Goal: Task Accomplishment & Management: Complete application form

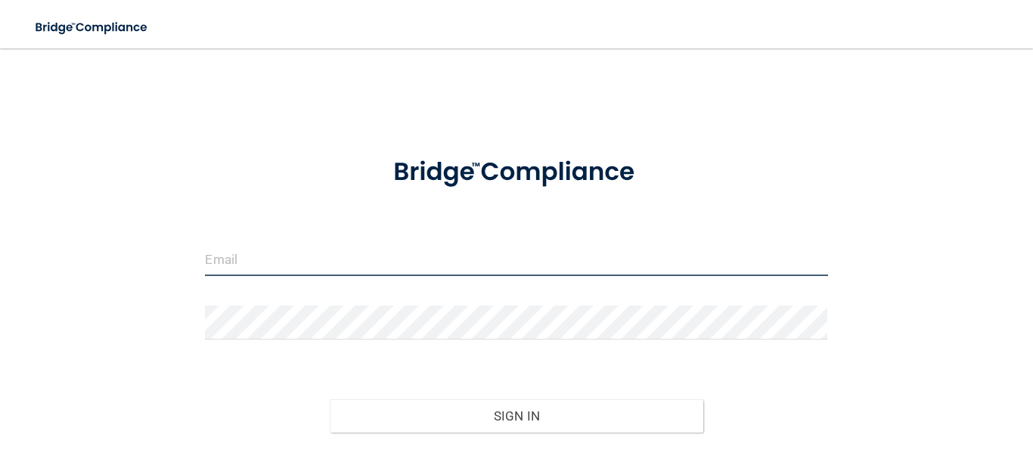
click at [270, 256] on input "email" at bounding box center [516, 259] width 622 height 34
type input "[EMAIL_ADDRESS][DOMAIN_NAME]"
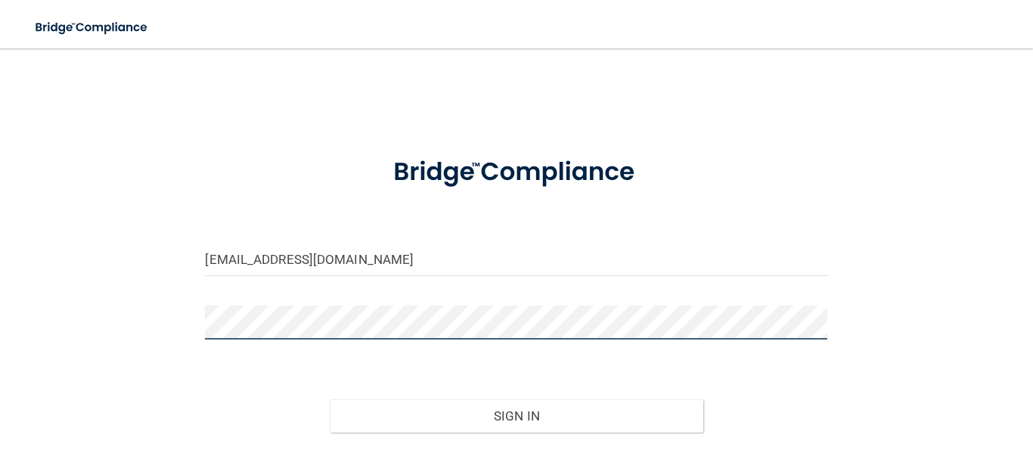
click at [330, 399] on button "Sign In" at bounding box center [517, 415] width 374 height 33
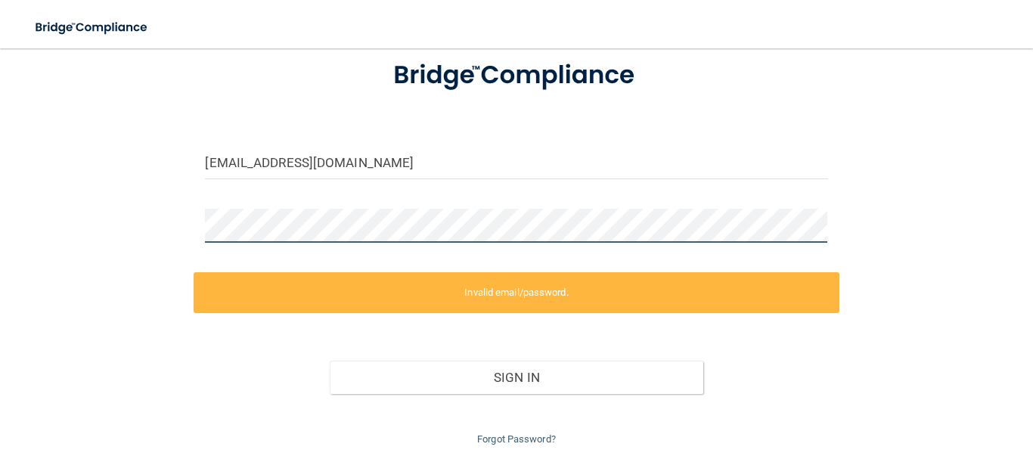
scroll to position [93, 0]
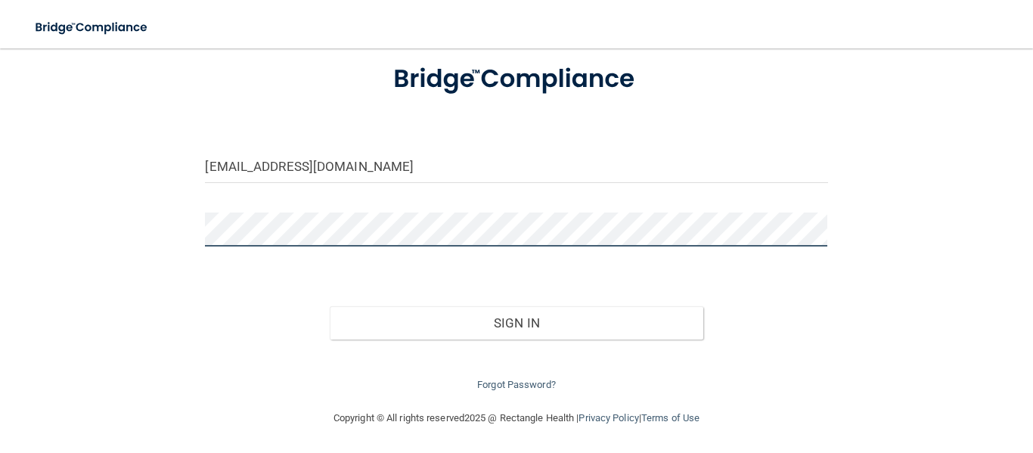
click at [330, 306] on button "Sign In" at bounding box center [517, 322] width 374 height 33
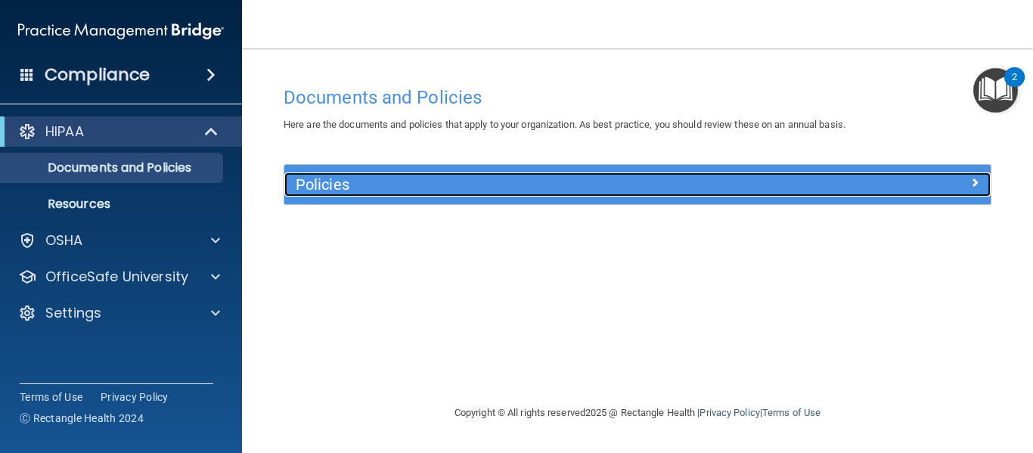
click at [610, 190] on h5 "Policies" at bounding box center [550, 184] width 508 height 17
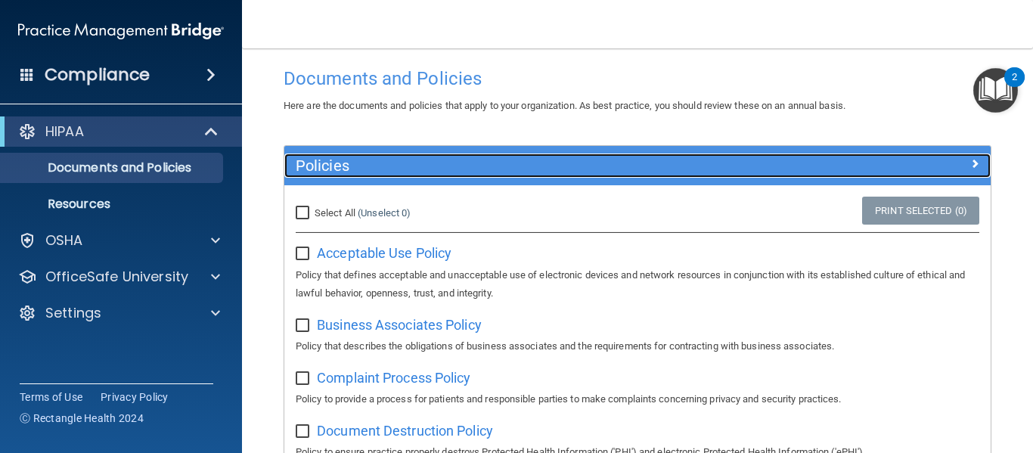
scroll to position [14, 0]
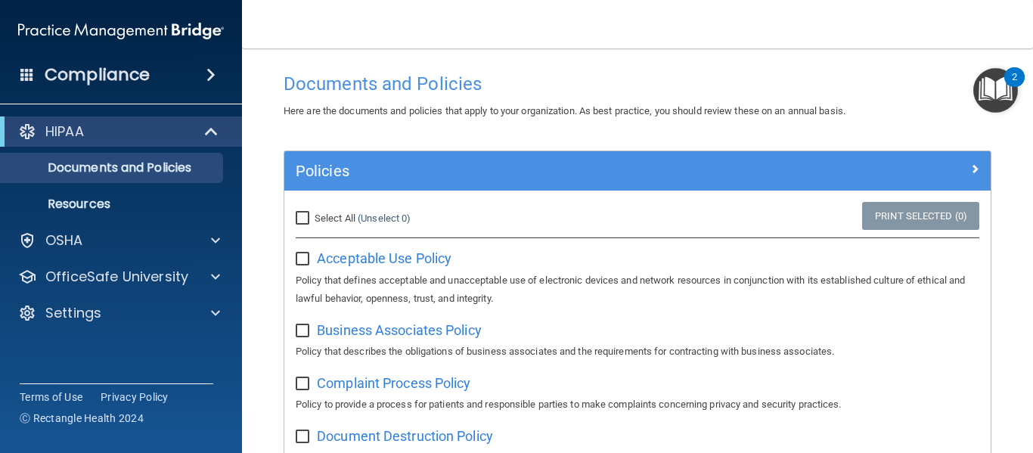
click at [210, 81] on span at bounding box center [210, 75] width 9 height 18
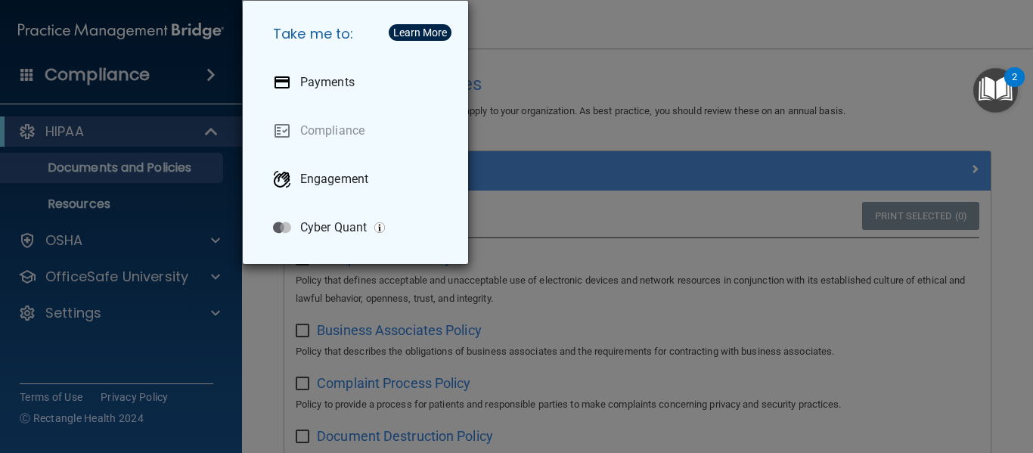
click at [127, 135] on div "Take me to: Payments Compliance Engagement Cyber Quant" at bounding box center [516, 226] width 1033 height 453
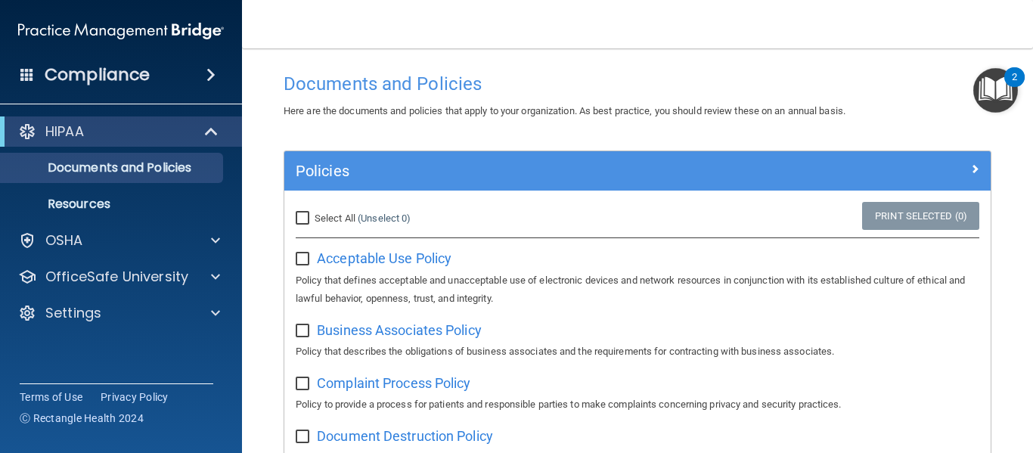
click at [989, 96] on img "Open Resource Center, 2 new notifications" at bounding box center [995, 90] width 45 height 45
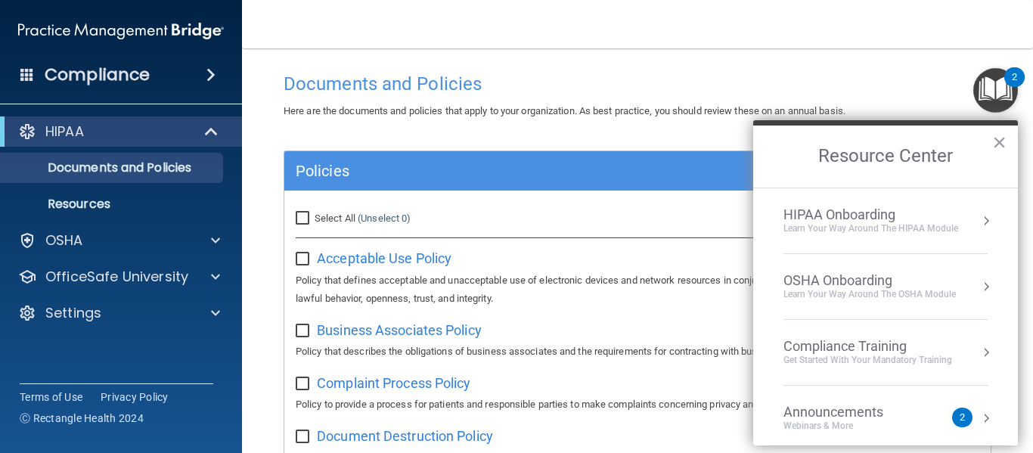
click at [863, 354] on div "Get Started with your mandatory training" at bounding box center [868, 360] width 169 height 13
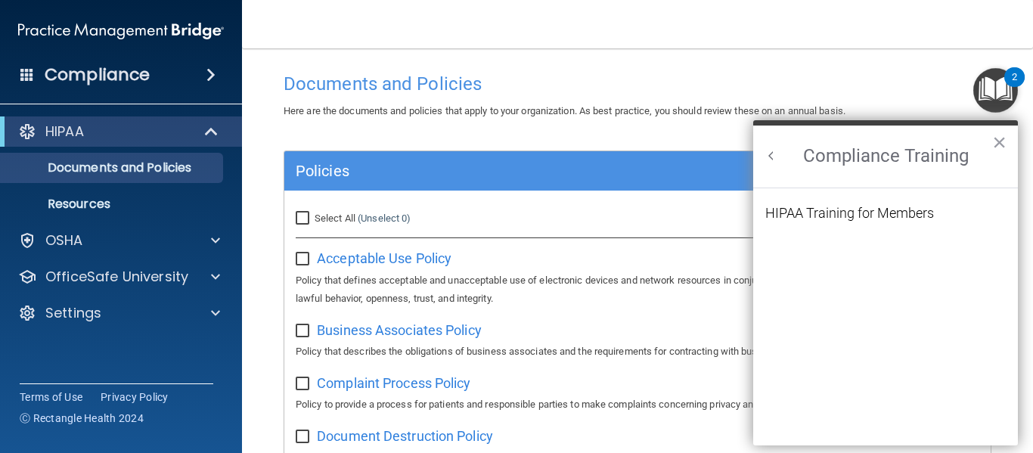
scroll to position [0, 0]
click at [809, 208] on div "HIPAA Training for Members" at bounding box center [849, 213] width 169 height 14
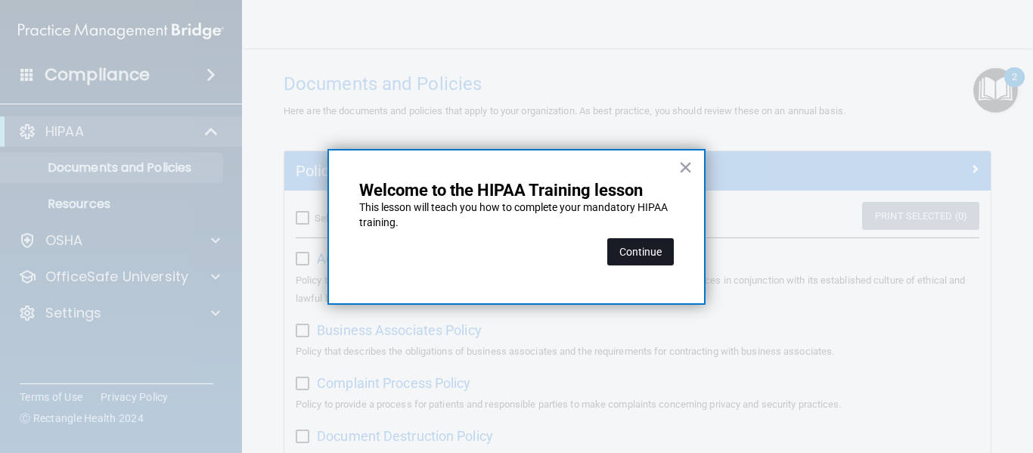
click at [647, 253] on button "Continue" at bounding box center [640, 251] width 67 height 27
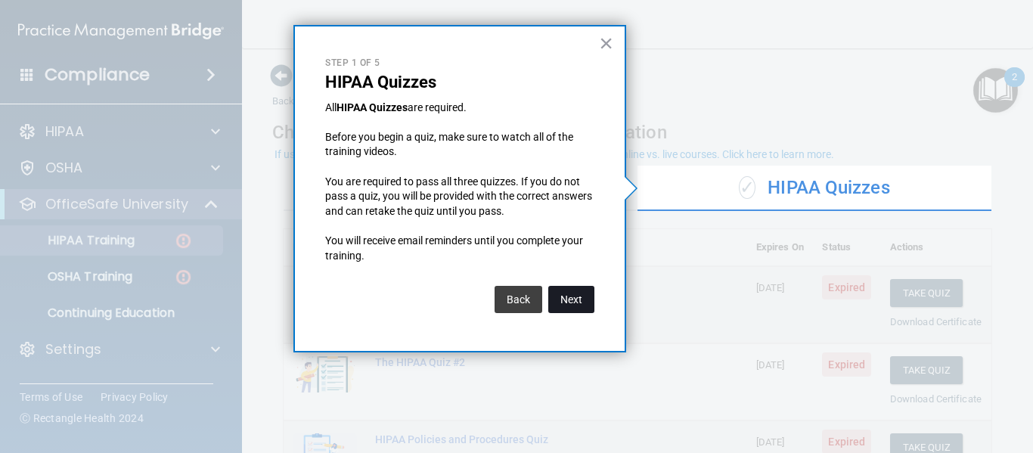
click at [557, 301] on button "Next" at bounding box center [571, 299] width 46 height 27
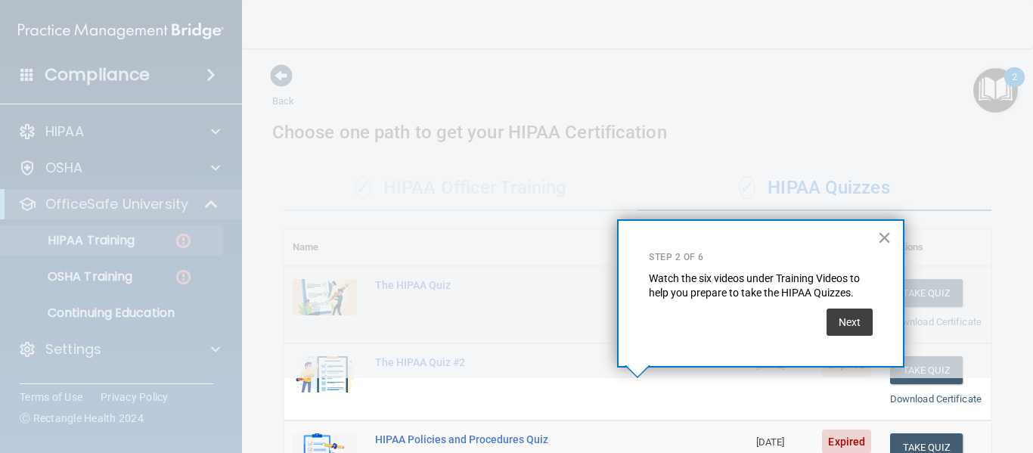
scroll to position [346, 0]
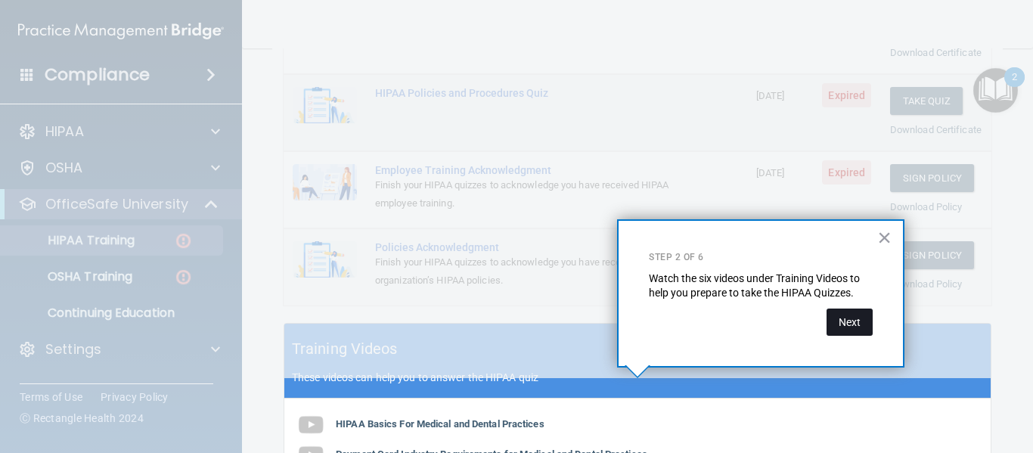
click at [853, 322] on button "Next" at bounding box center [850, 322] width 46 height 27
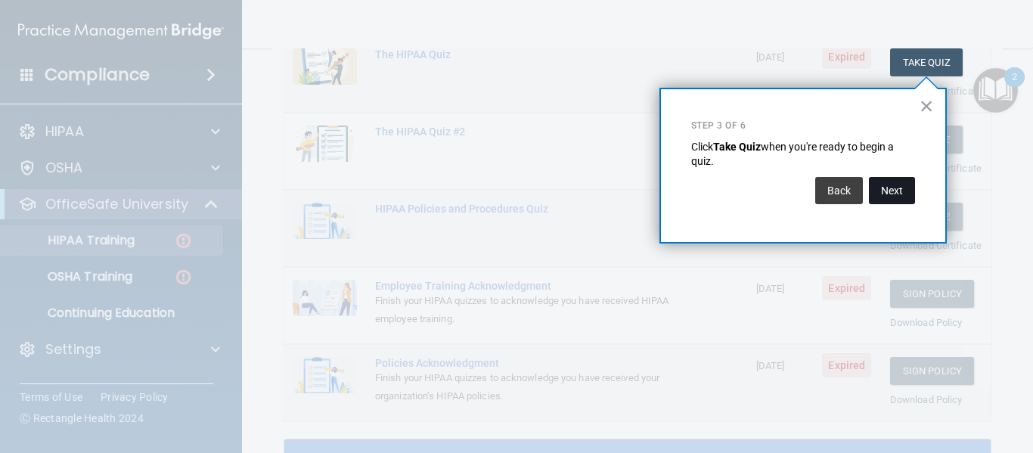
click at [892, 200] on button "Next" at bounding box center [892, 190] width 46 height 27
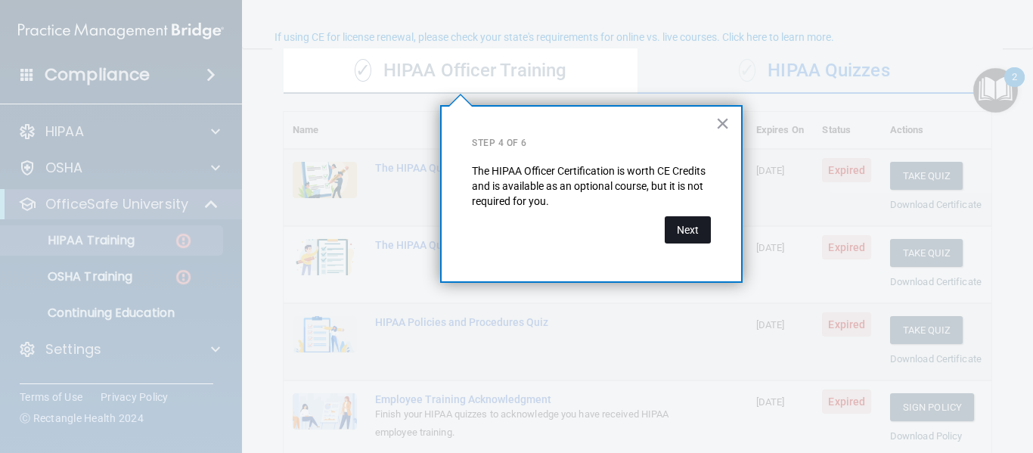
click at [680, 234] on button "Next" at bounding box center [688, 229] width 46 height 27
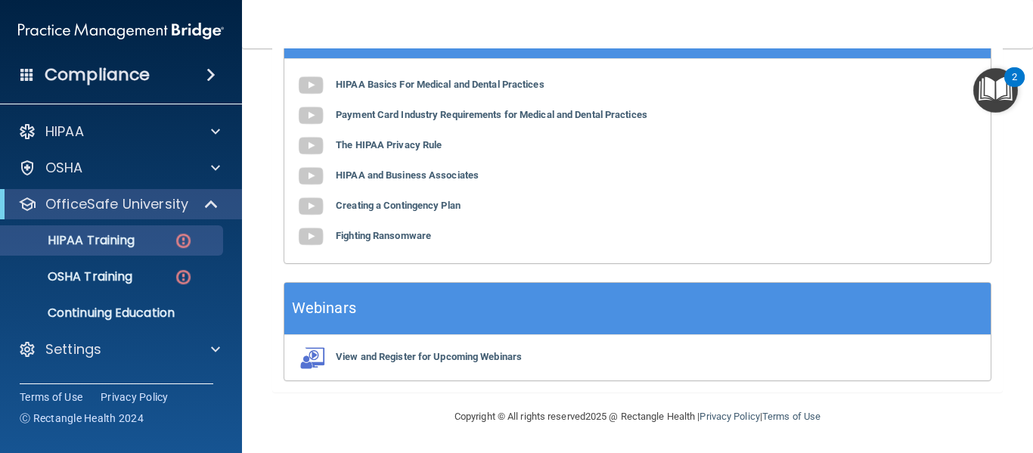
scroll to position [0, 0]
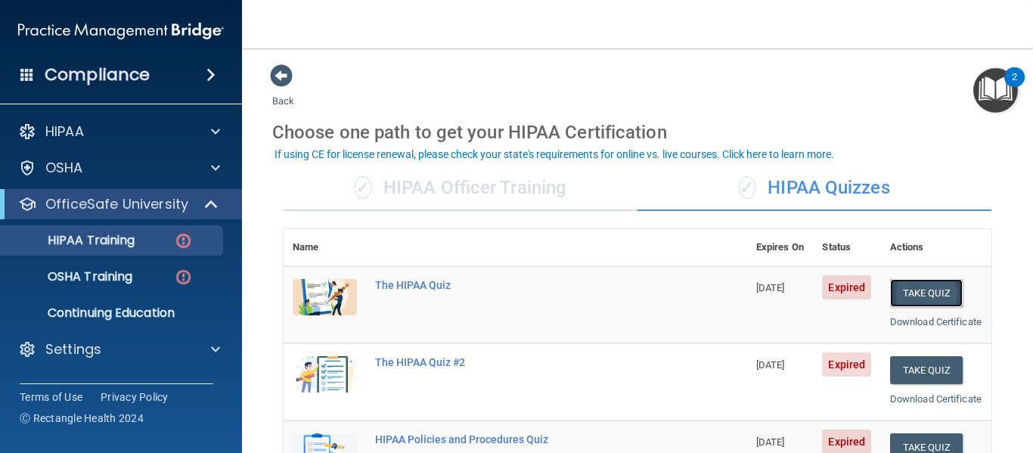
click at [923, 293] on button "Take Quiz" at bounding box center [926, 293] width 73 height 28
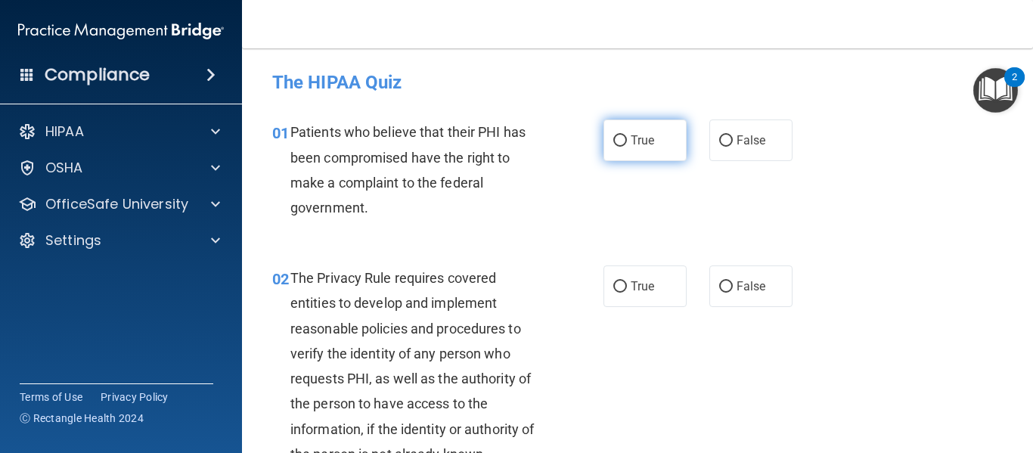
click at [647, 138] on span "True" at bounding box center [642, 140] width 23 height 14
click at [627, 138] on input "True" at bounding box center [620, 140] width 14 height 11
radio input "true"
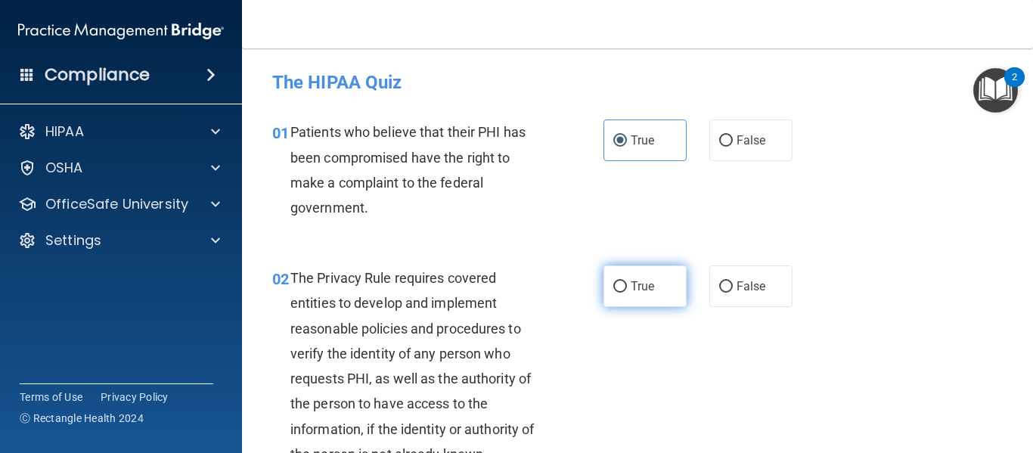
click at [640, 286] on span "True" at bounding box center [642, 286] width 23 height 14
click at [627, 286] on input "True" at bounding box center [620, 286] width 14 height 11
radio input "true"
click at [967, 196] on div "01 Patients who believe that their PHI has been compromised have the right to m…" at bounding box center [637, 174] width 753 height 146
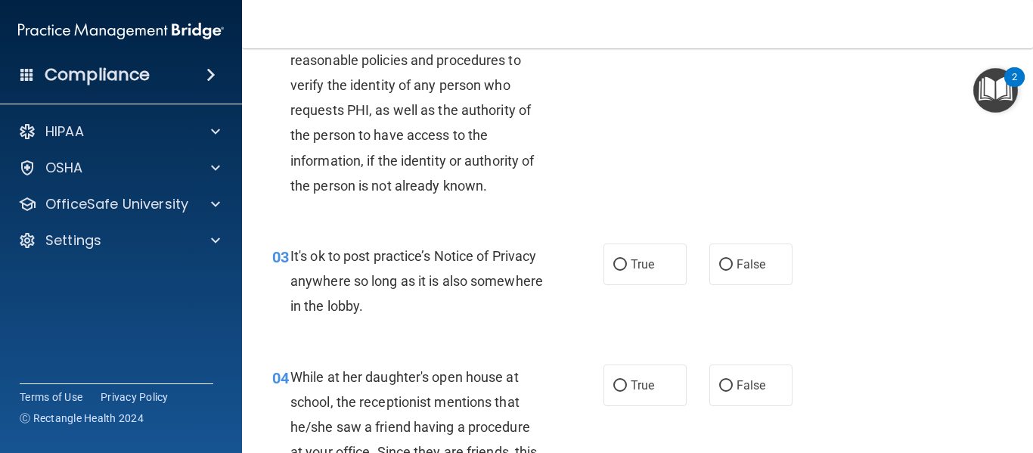
scroll to position [371, 0]
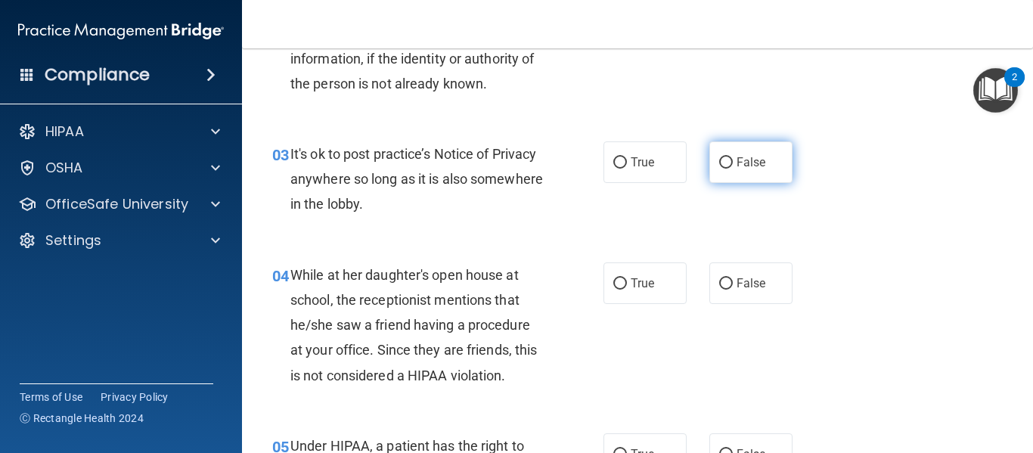
click at [768, 161] on label "False" at bounding box center [750, 162] width 83 height 42
click at [733, 161] on input "False" at bounding box center [726, 162] width 14 height 11
radio input "true"
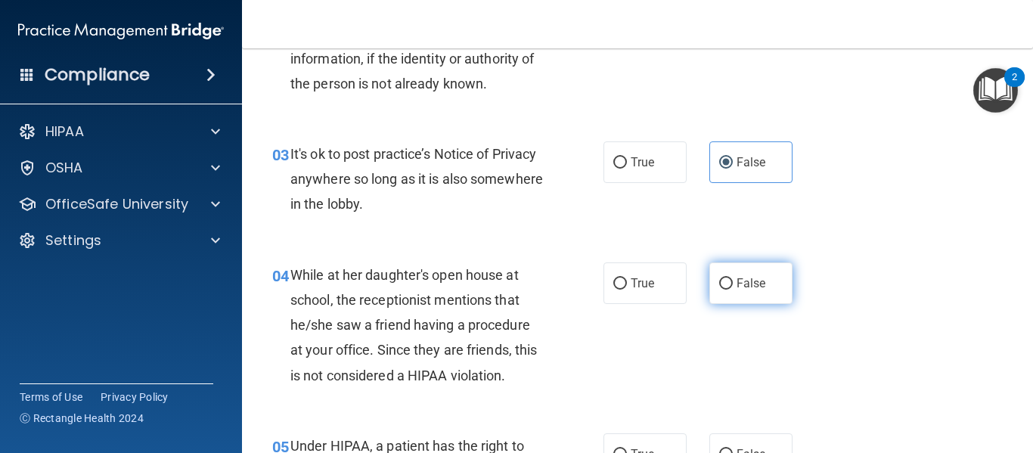
click at [767, 275] on label "False" at bounding box center [750, 283] width 83 height 42
click at [733, 278] on input "False" at bounding box center [726, 283] width 14 height 11
radio input "true"
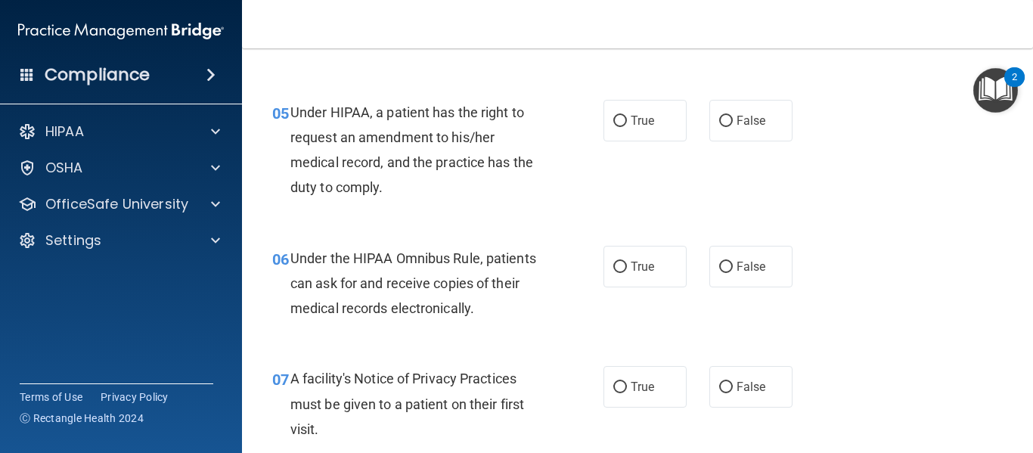
scroll to position [712, 0]
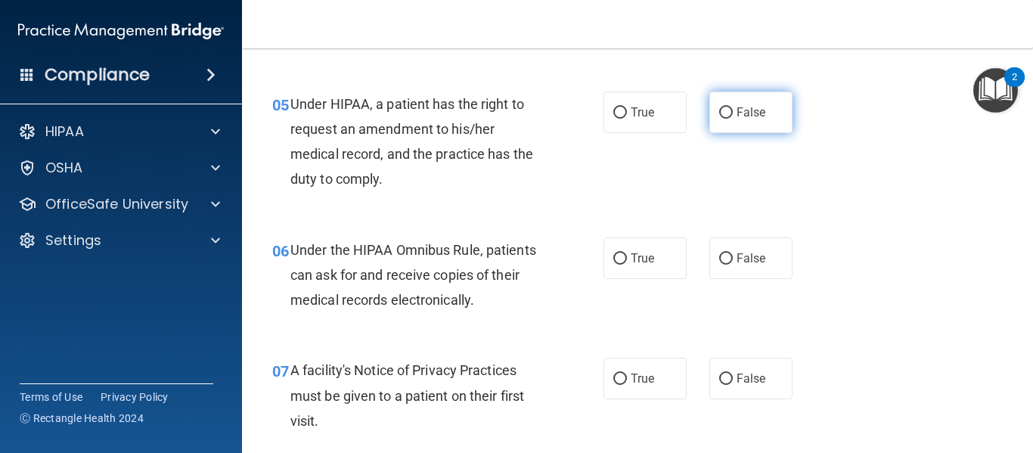
click at [727, 120] on label "False" at bounding box center [750, 113] width 83 height 42
click at [727, 119] on input "False" at bounding box center [726, 112] width 14 height 11
radio input "true"
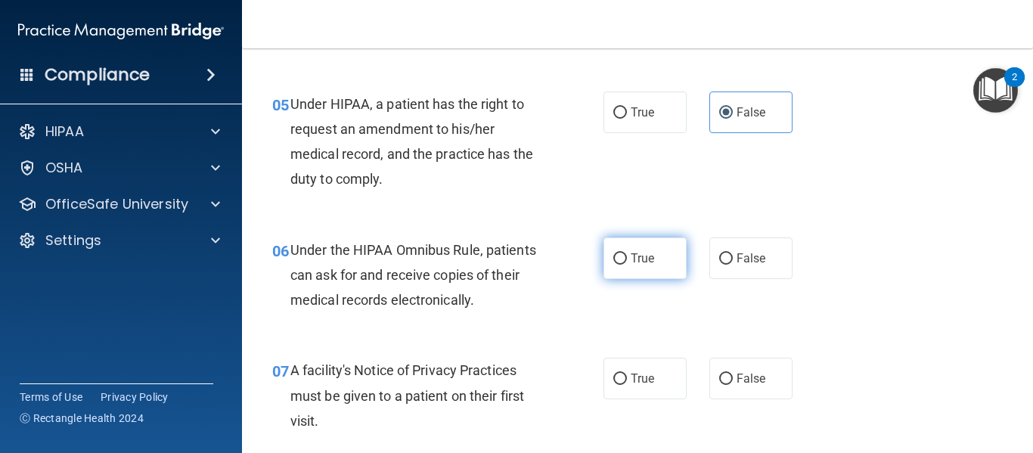
click at [650, 254] on span "True" at bounding box center [642, 258] width 23 height 14
click at [627, 254] on input "True" at bounding box center [620, 258] width 14 height 11
radio input "true"
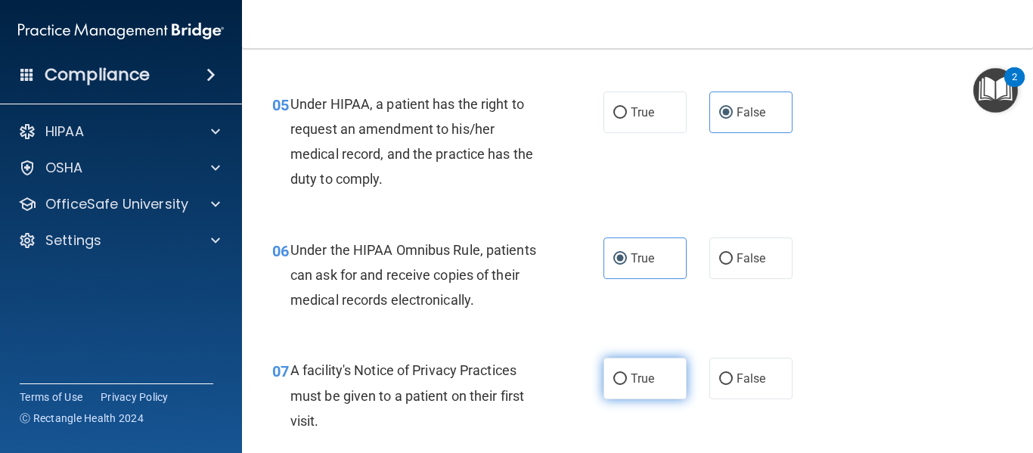
click at [660, 363] on label "True" at bounding box center [645, 379] width 83 height 42
click at [627, 374] on input "True" at bounding box center [620, 379] width 14 height 11
radio input "true"
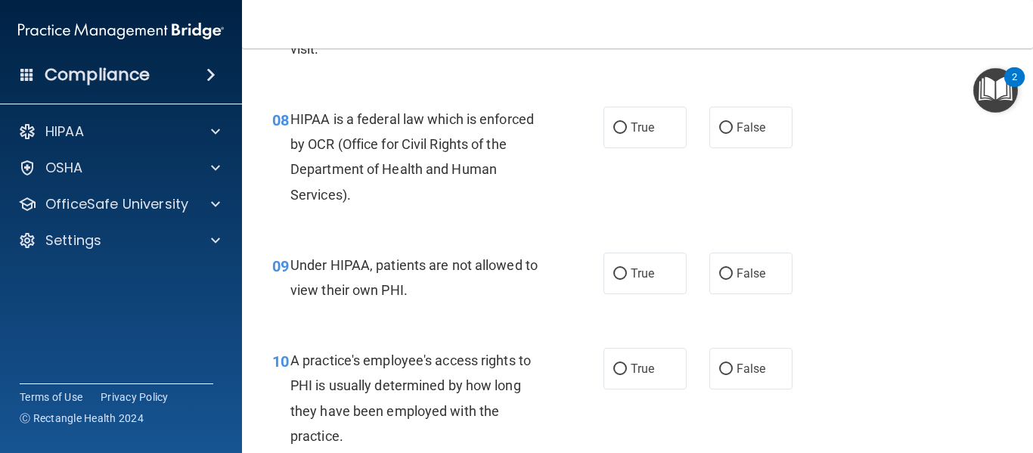
scroll to position [1110, 0]
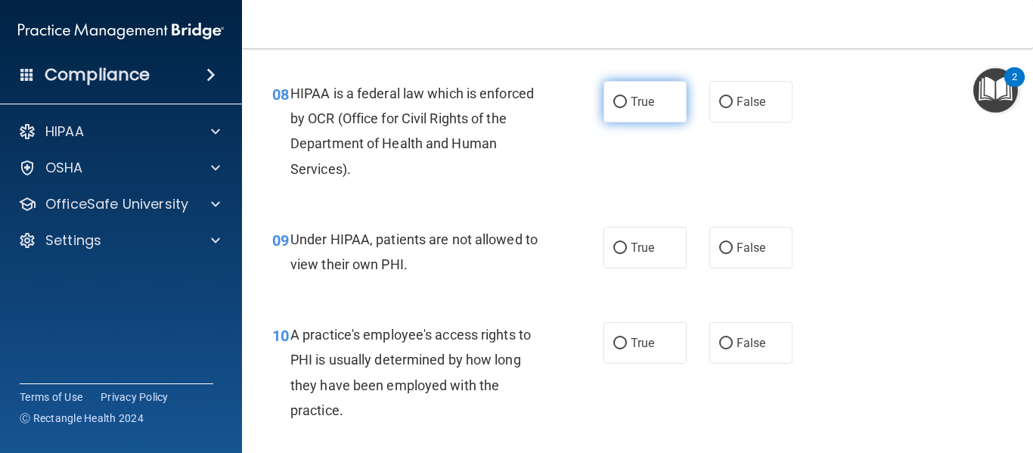
click at [632, 105] on span "True" at bounding box center [642, 102] width 23 height 14
click at [627, 105] on input "True" at bounding box center [620, 102] width 14 height 11
radio input "true"
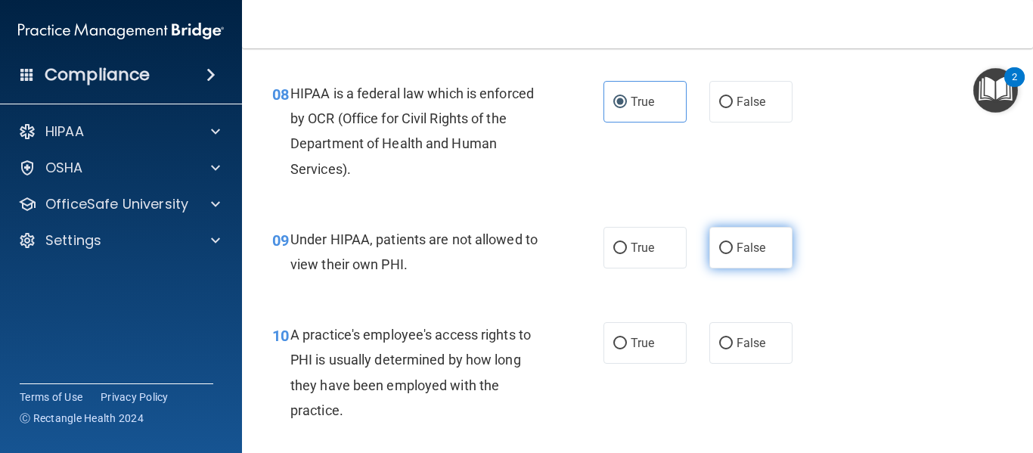
click at [747, 257] on label "False" at bounding box center [750, 248] width 83 height 42
click at [733, 254] on input "False" at bounding box center [726, 248] width 14 height 11
radio input "true"
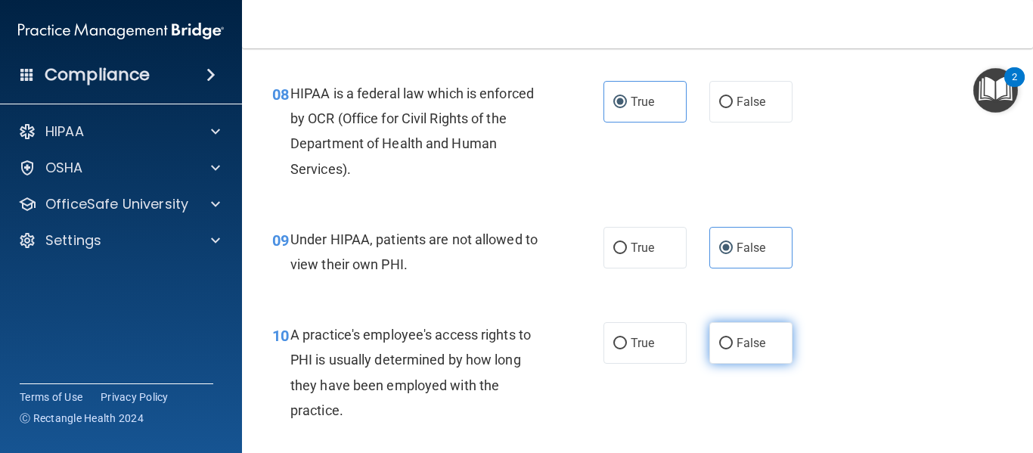
click at [759, 336] on span "False" at bounding box center [751, 343] width 29 height 14
click at [733, 338] on input "False" at bounding box center [726, 343] width 14 height 11
radio input "true"
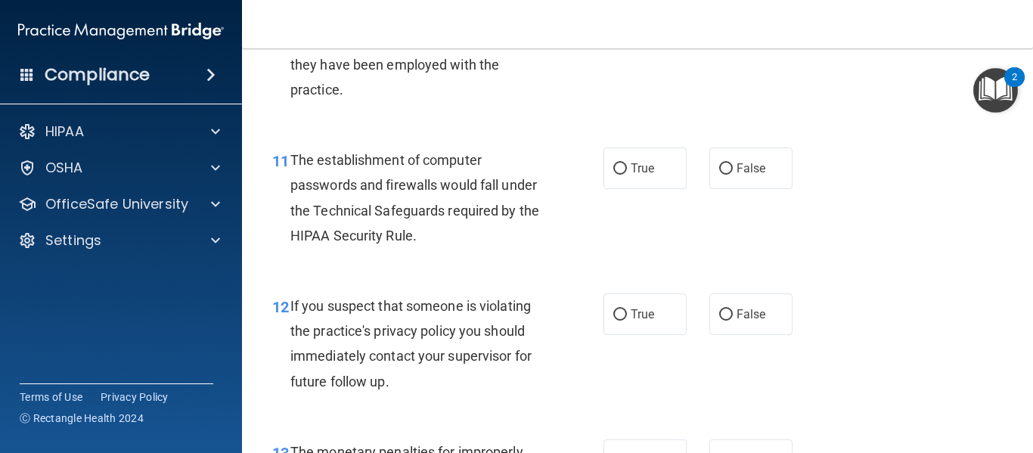
scroll to position [1465, 0]
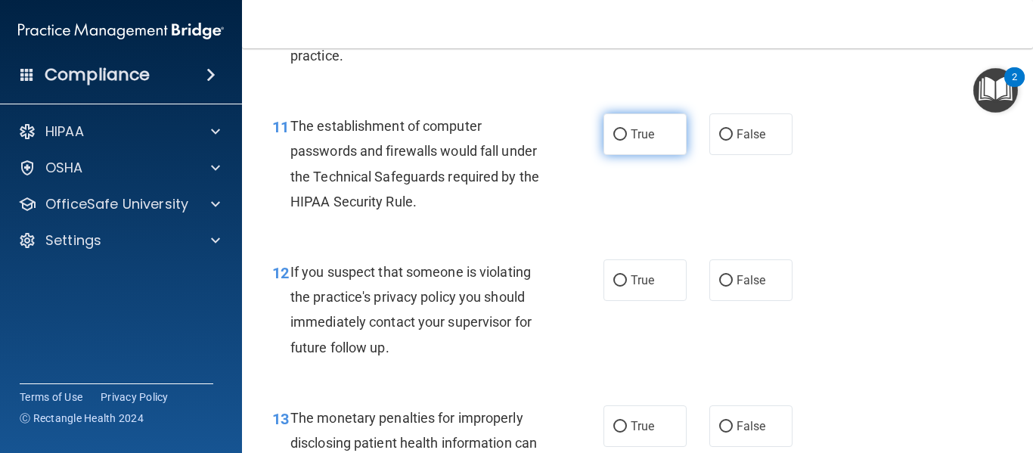
click at [629, 147] on label "True" at bounding box center [645, 134] width 83 height 42
click at [627, 141] on input "True" at bounding box center [620, 134] width 14 height 11
radio input "true"
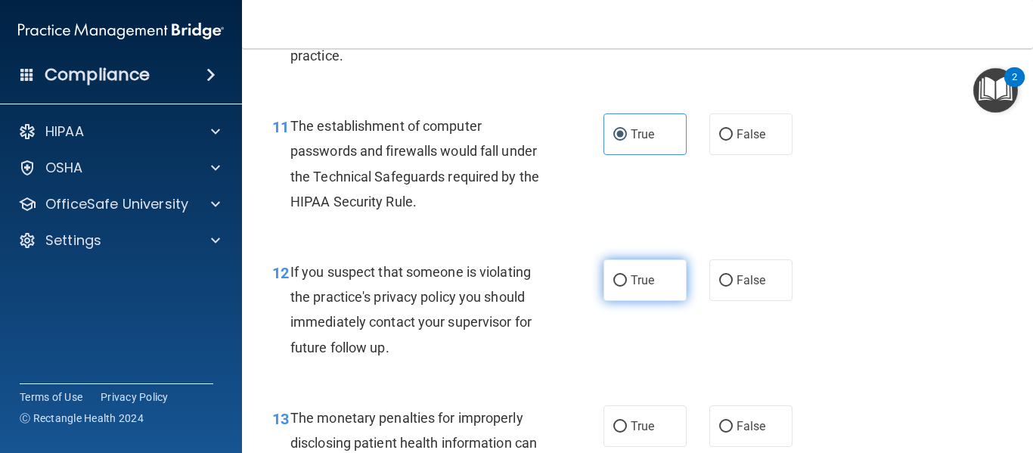
click at [648, 269] on label "True" at bounding box center [645, 280] width 83 height 42
click at [627, 275] on input "True" at bounding box center [620, 280] width 14 height 11
radio input "true"
click at [660, 421] on label "True" at bounding box center [645, 426] width 83 height 42
click at [627, 421] on input "True" at bounding box center [620, 426] width 14 height 11
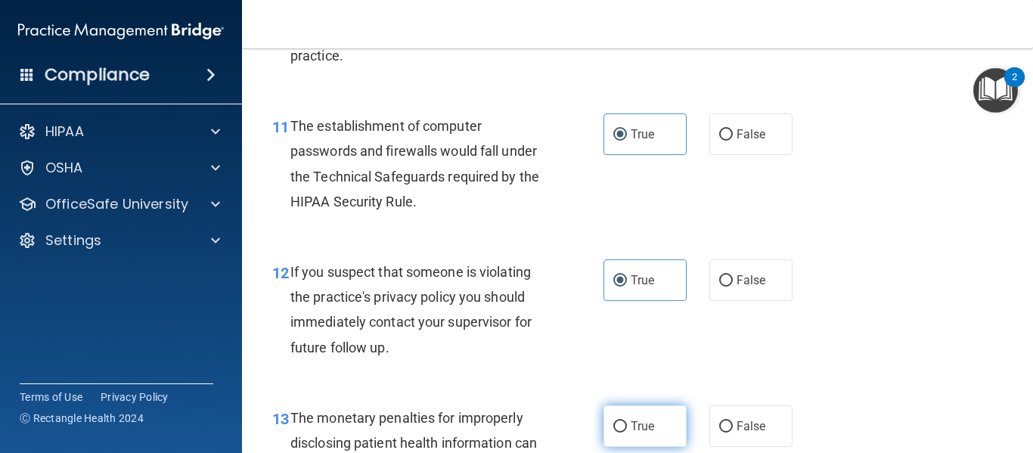
radio input "true"
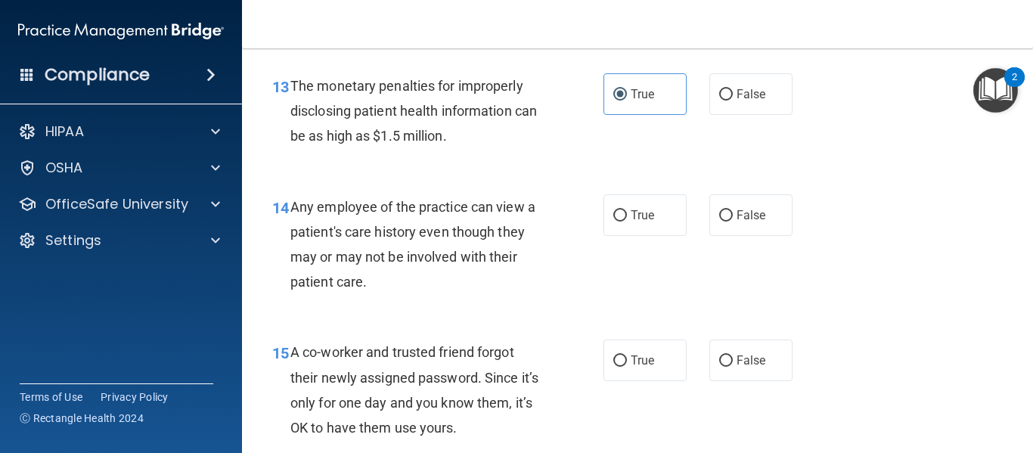
scroll to position [1873, 0]
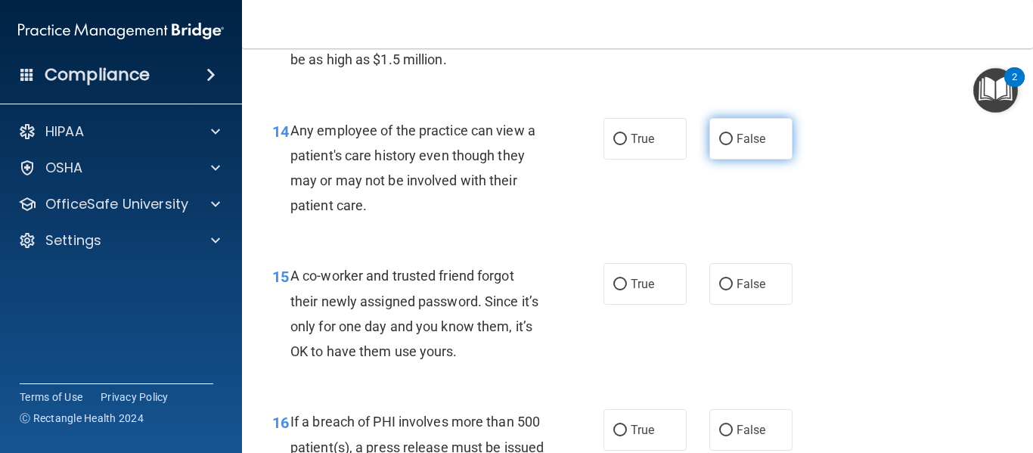
click at [734, 149] on label "False" at bounding box center [750, 139] width 83 height 42
click at [733, 145] on input "False" at bounding box center [726, 139] width 14 height 11
radio input "true"
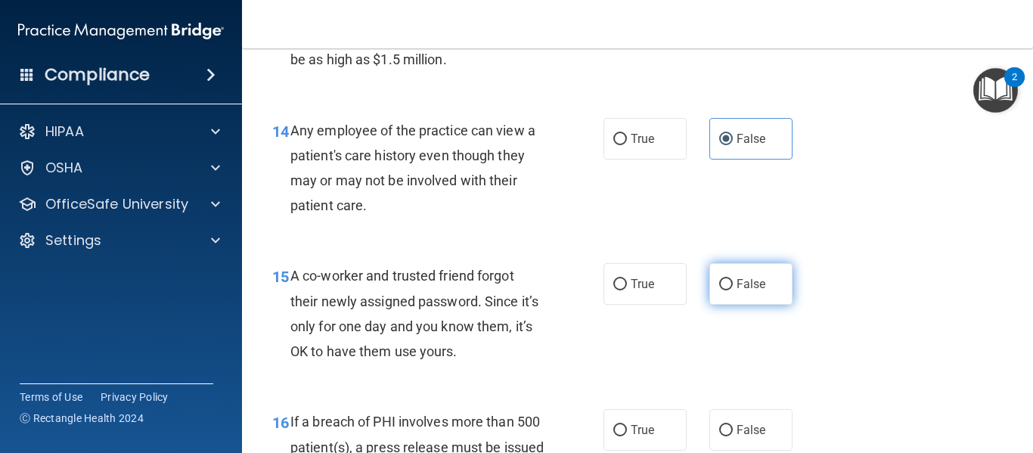
click at [750, 277] on span "False" at bounding box center [751, 284] width 29 height 14
click at [733, 279] on input "False" at bounding box center [726, 284] width 14 height 11
radio input "true"
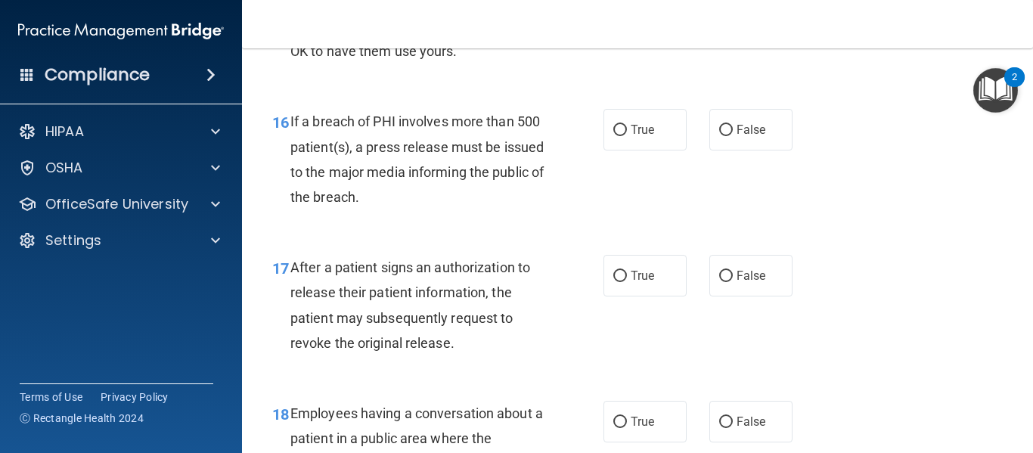
scroll to position [2165, 0]
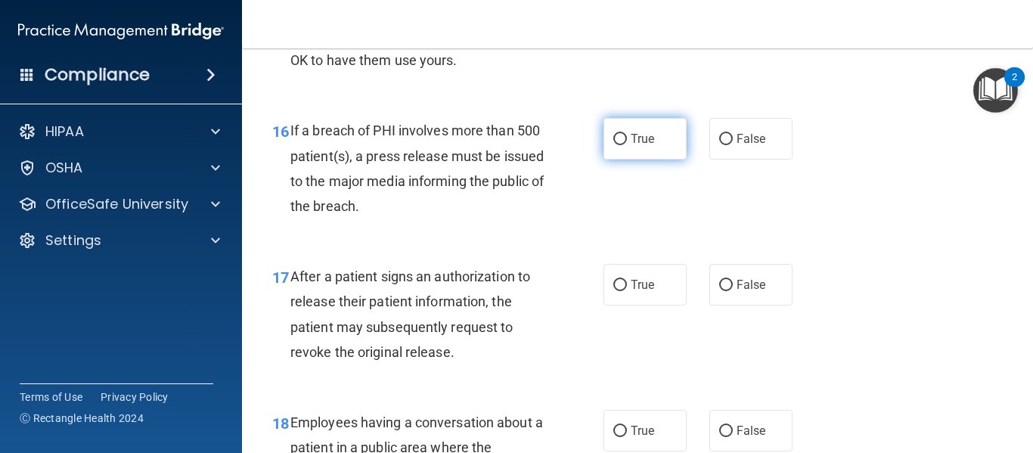
click at [627, 144] on label "True" at bounding box center [645, 139] width 83 height 42
click at [627, 144] on input "True" at bounding box center [620, 139] width 14 height 11
radio input "true"
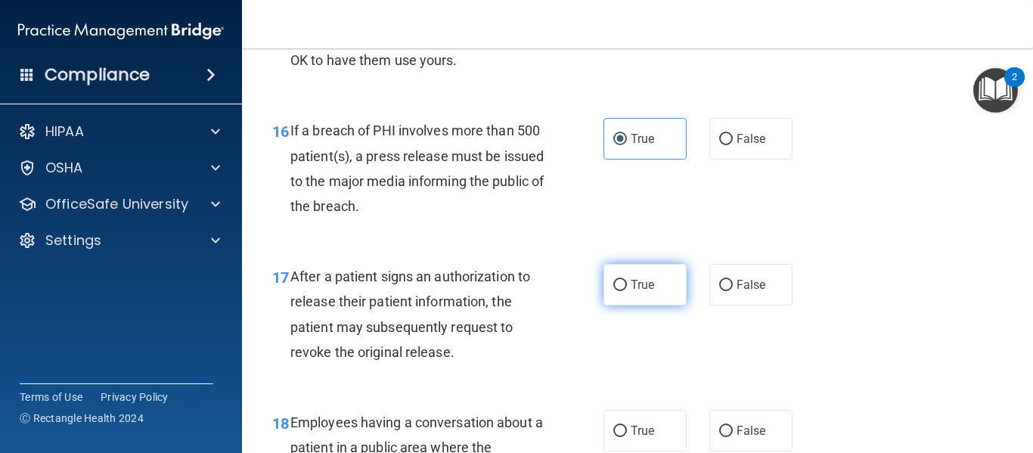
click at [644, 281] on span "True" at bounding box center [642, 285] width 23 height 14
click at [627, 281] on input "True" at bounding box center [620, 285] width 14 height 11
radio input "true"
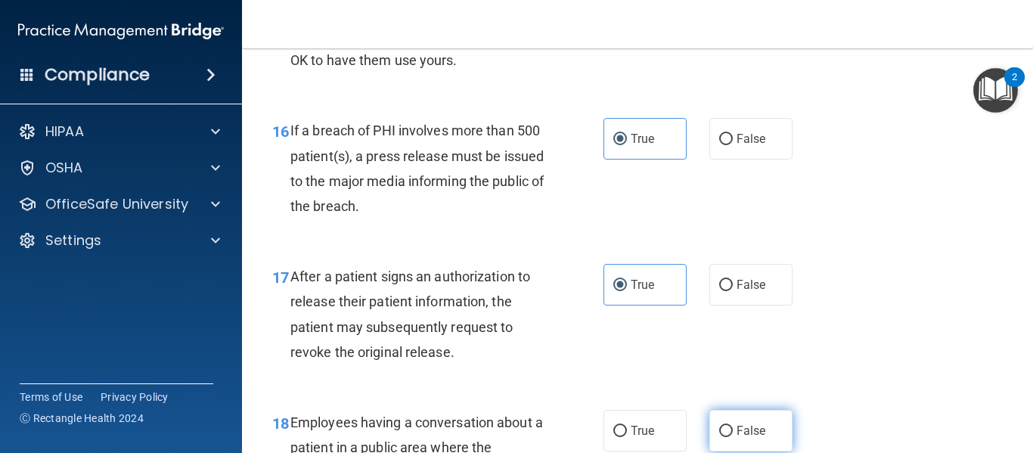
click at [738, 427] on span "False" at bounding box center [751, 431] width 29 height 14
click at [733, 427] on input "False" at bounding box center [726, 431] width 14 height 11
radio input "true"
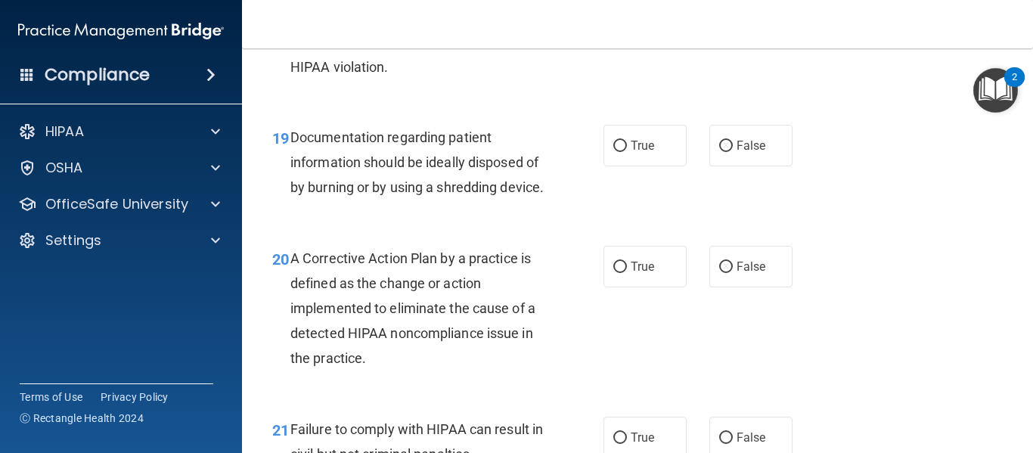
scroll to position [2656, 0]
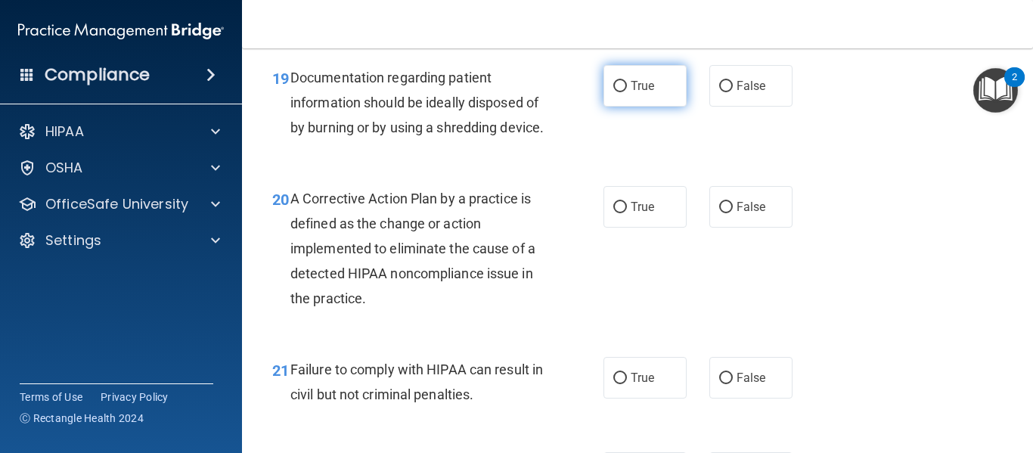
click at [650, 99] on label "True" at bounding box center [645, 86] width 83 height 42
click at [627, 92] on input "True" at bounding box center [620, 86] width 14 height 11
radio input "true"
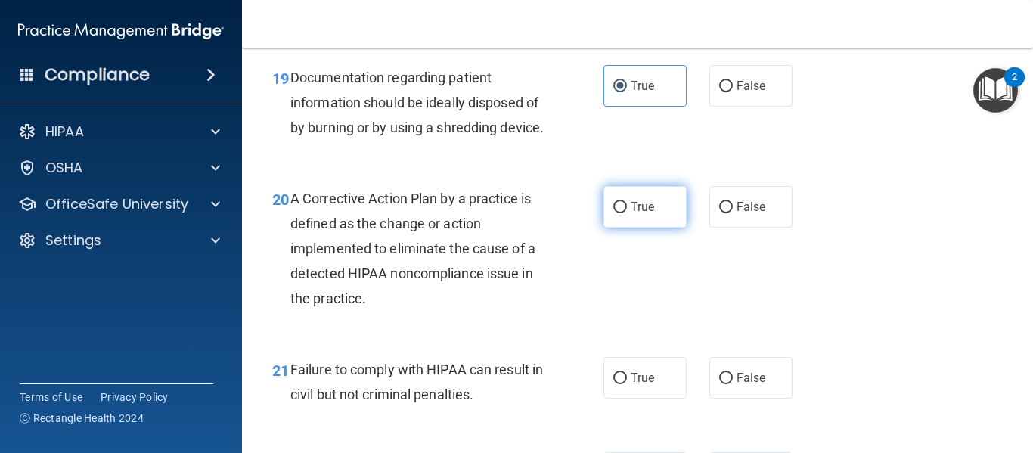
click at [652, 214] on span "True" at bounding box center [642, 207] width 23 height 14
click at [627, 213] on input "True" at bounding box center [620, 207] width 14 height 11
radio input "true"
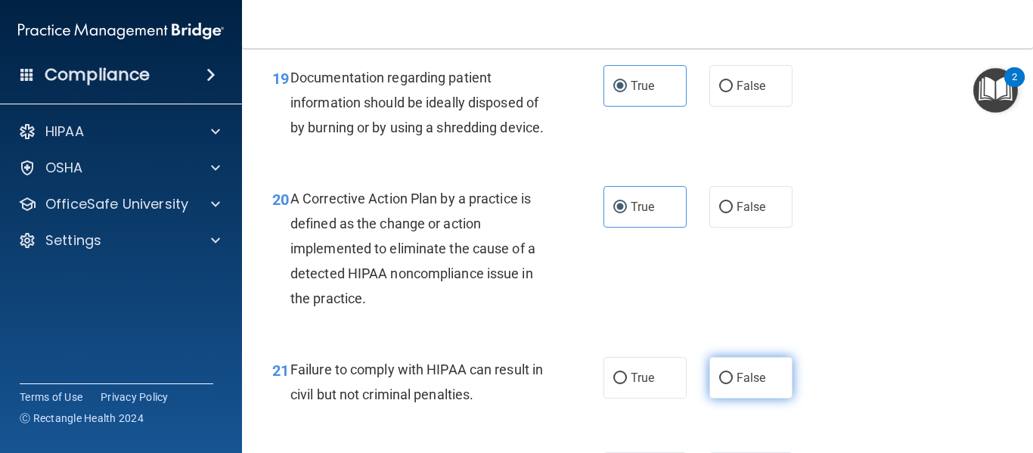
click at [763, 385] on span "False" at bounding box center [751, 378] width 29 height 14
click at [733, 384] on input "False" at bounding box center [726, 378] width 14 height 11
radio input "true"
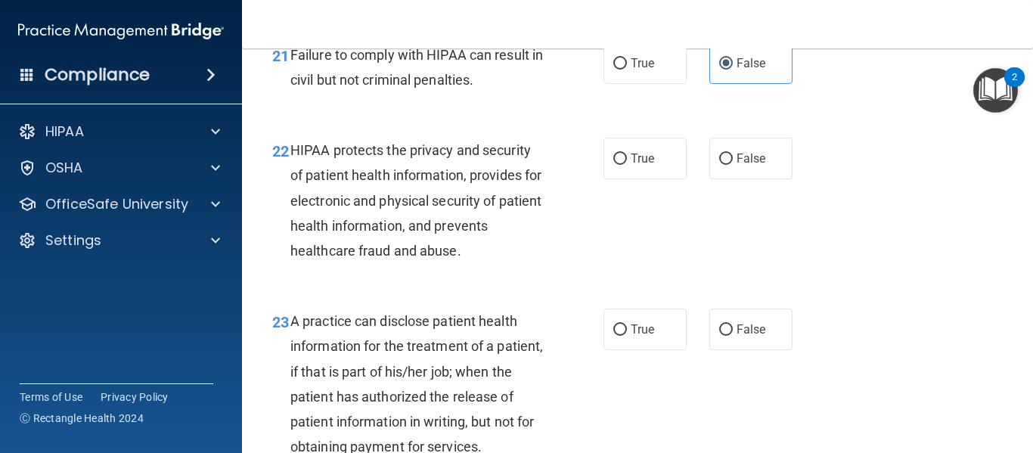
scroll to position [3022, 0]
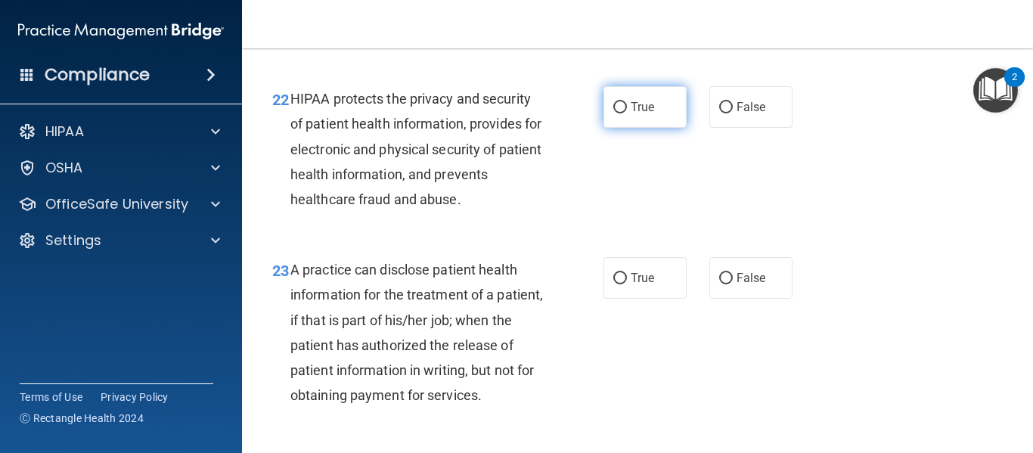
click at [638, 128] on label "True" at bounding box center [645, 107] width 83 height 42
click at [627, 113] on input "True" at bounding box center [620, 107] width 14 height 11
radio input "true"
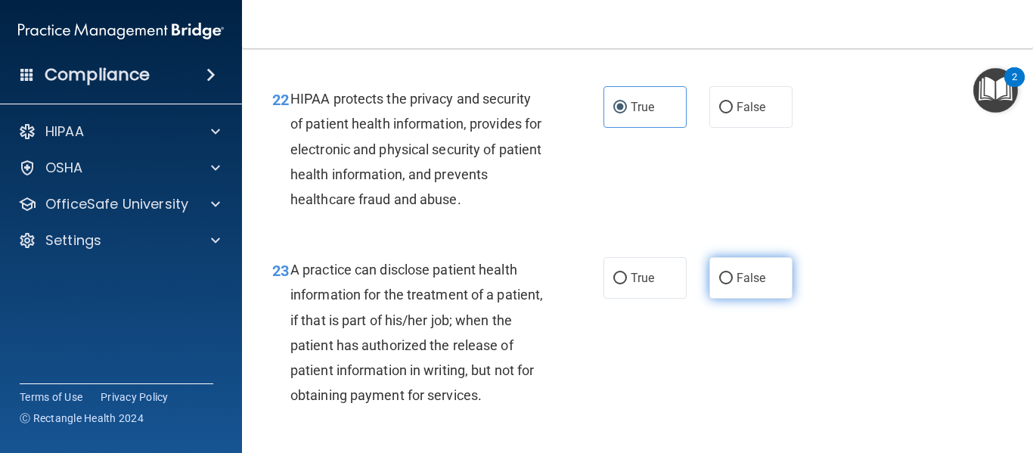
click at [737, 285] on span "False" at bounding box center [751, 278] width 29 height 14
click at [733, 284] on input "False" at bounding box center [726, 278] width 14 height 11
radio input "true"
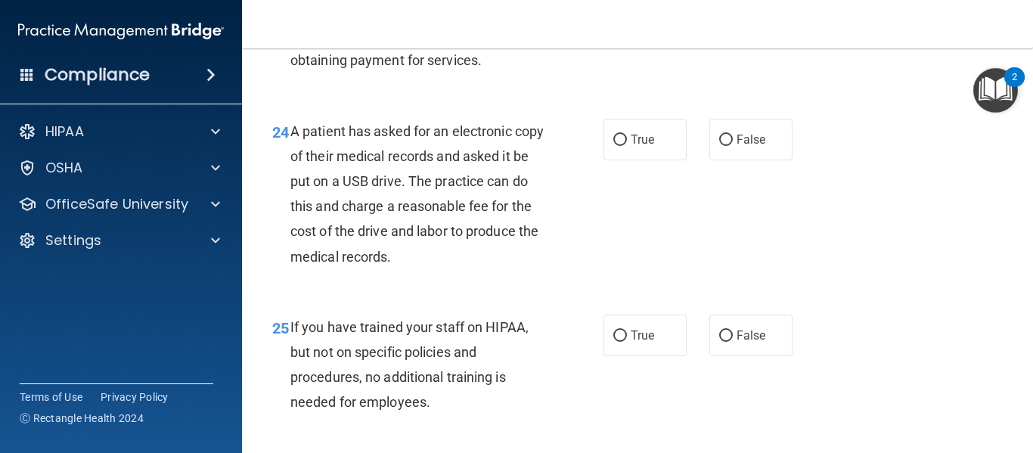
scroll to position [3416, 0]
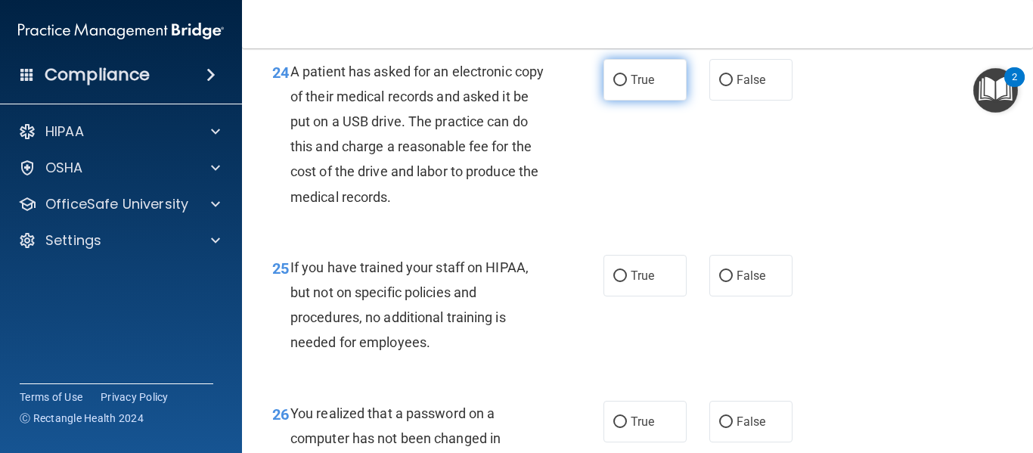
click at [625, 101] on label "True" at bounding box center [645, 80] width 83 height 42
click at [625, 86] on input "True" at bounding box center [620, 80] width 14 height 11
radio input "true"
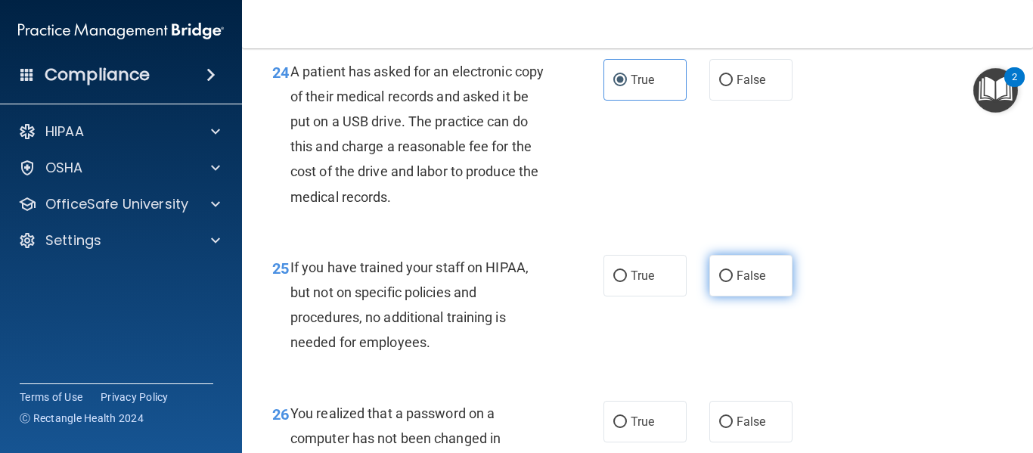
click at [726, 282] on input "False" at bounding box center [726, 276] width 14 height 11
radio input "true"
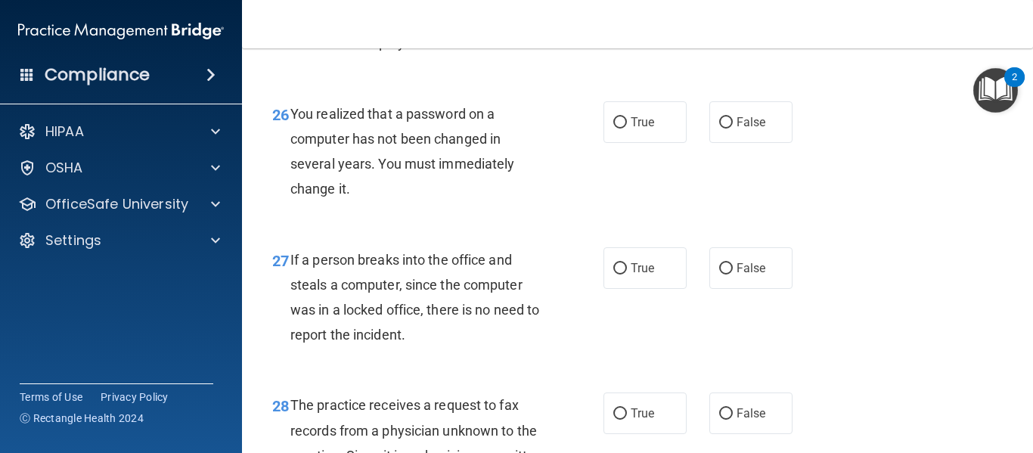
scroll to position [3742, 0]
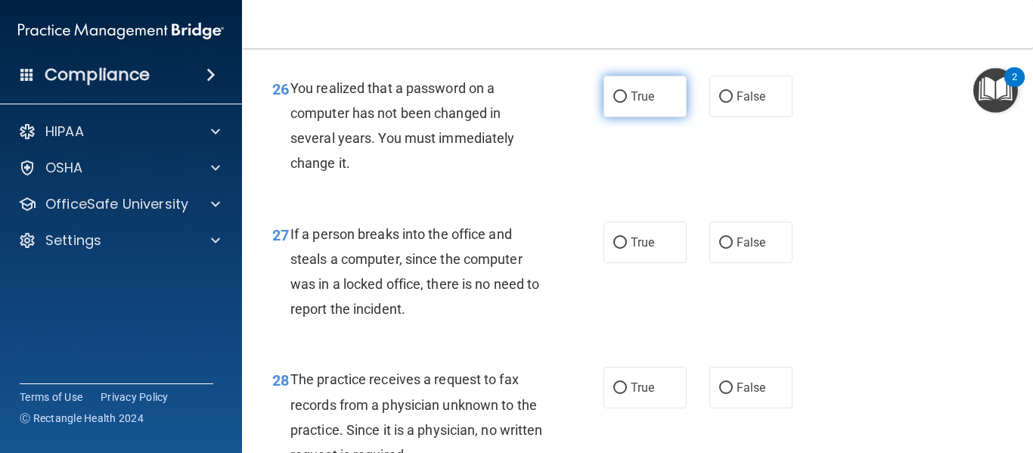
click at [658, 117] on label "True" at bounding box center [645, 97] width 83 height 42
click at [627, 103] on input "True" at bounding box center [620, 97] width 14 height 11
radio input "true"
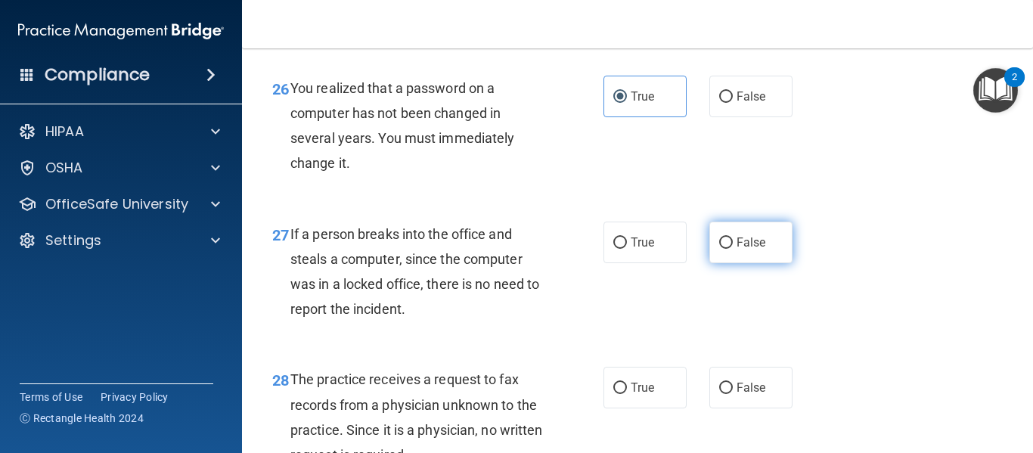
click at [732, 263] on label "False" at bounding box center [750, 243] width 83 height 42
click at [732, 249] on input "False" at bounding box center [726, 242] width 14 height 11
radio input "true"
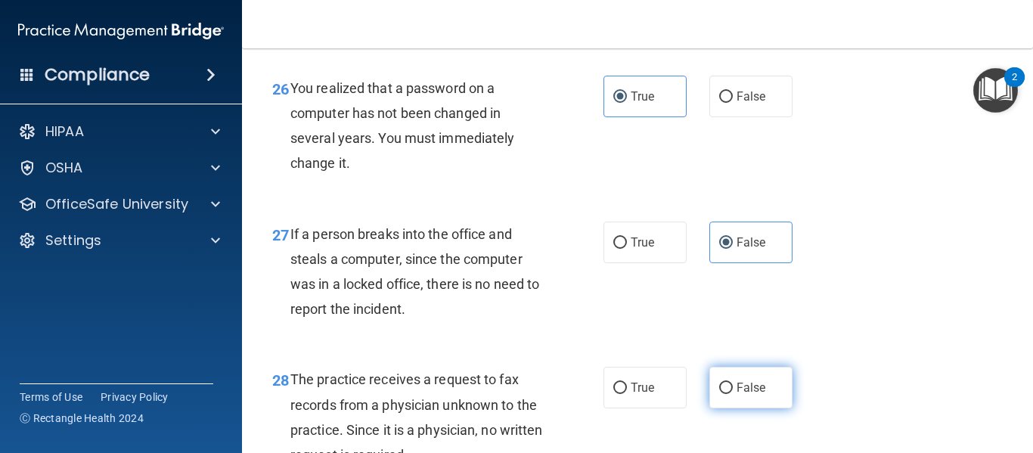
click at [759, 396] on label "False" at bounding box center [750, 388] width 83 height 42
click at [733, 394] on input "False" at bounding box center [726, 388] width 14 height 11
radio input "true"
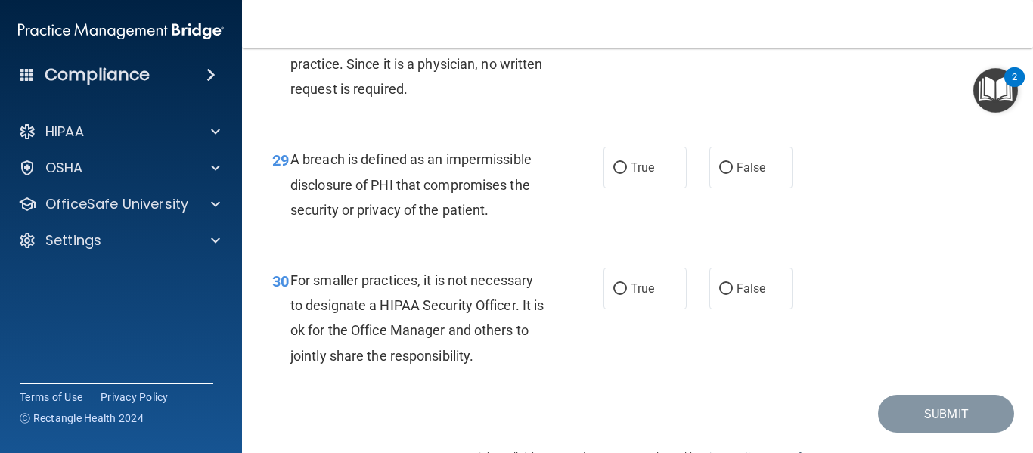
scroll to position [4174, 0]
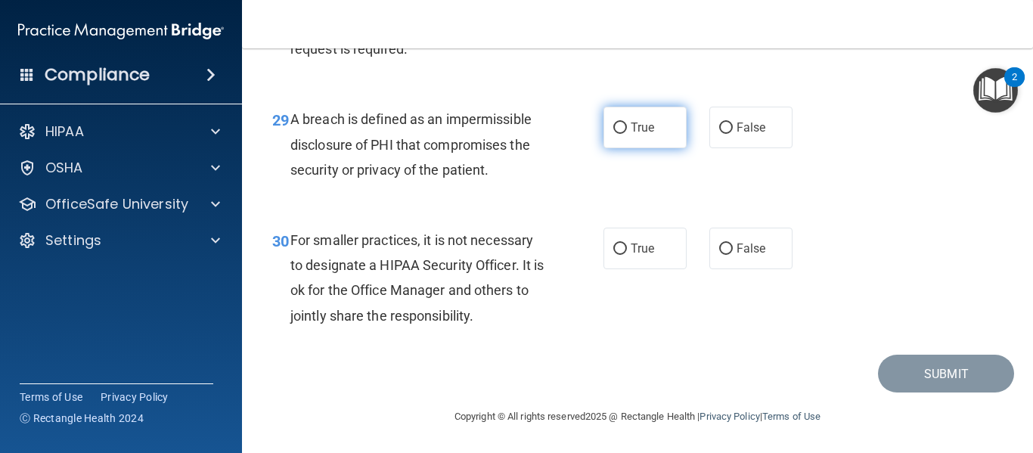
click at [627, 132] on label "True" at bounding box center [645, 128] width 83 height 42
click at [627, 132] on input "True" at bounding box center [620, 128] width 14 height 11
radio input "true"
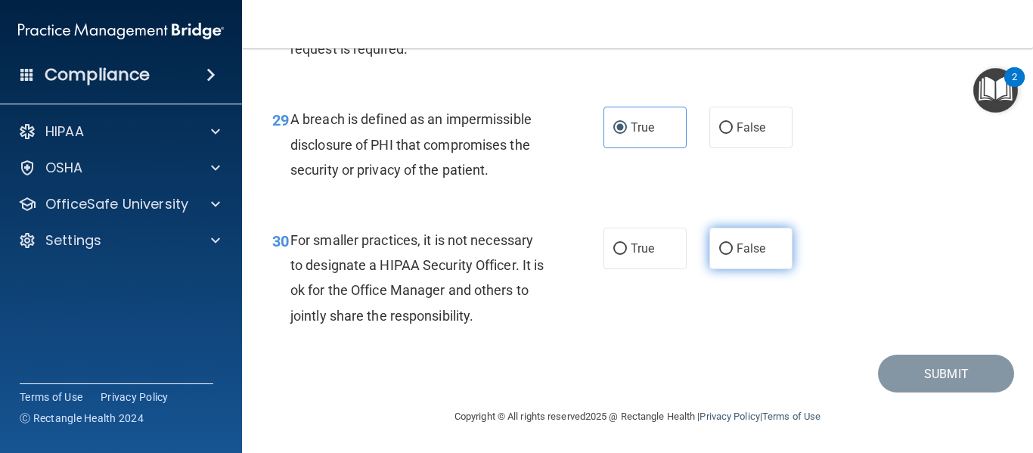
click at [767, 257] on label "False" at bounding box center [750, 249] width 83 height 42
click at [733, 255] on input "False" at bounding box center [726, 249] width 14 height 11
radio input "true"
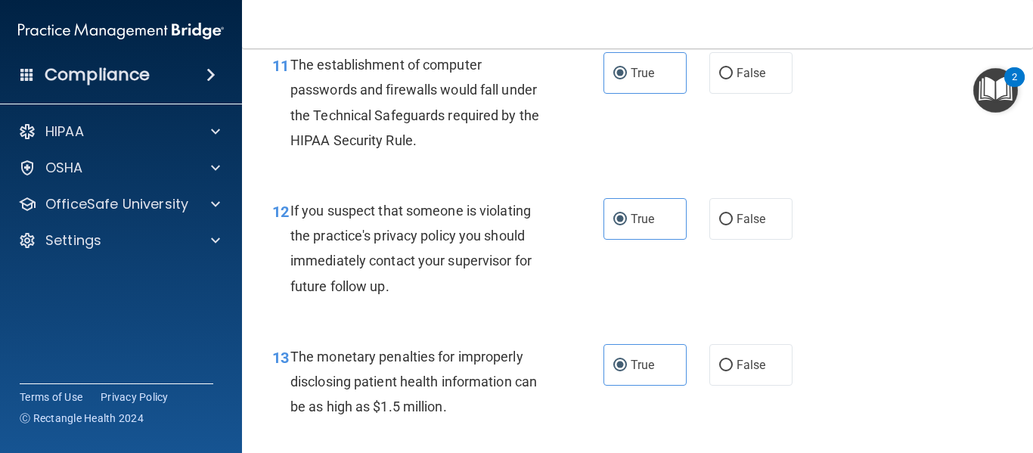
scroll to position [210, 0]
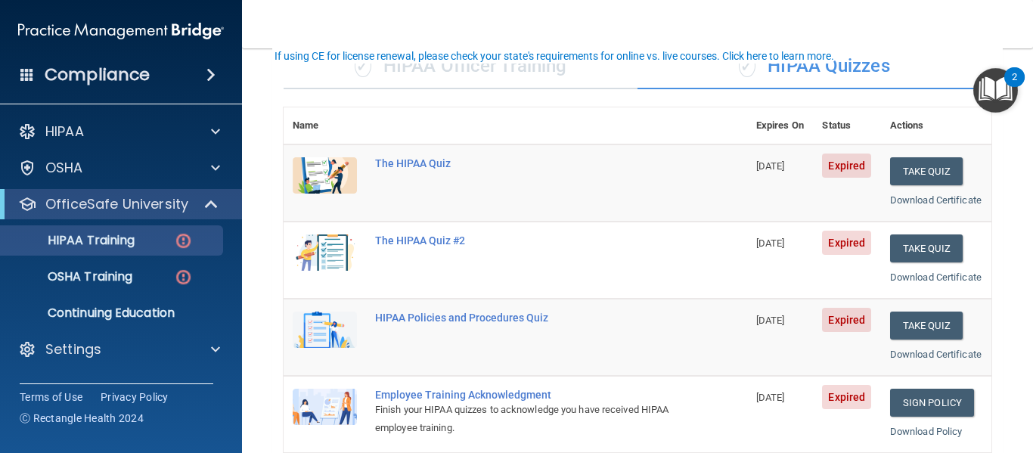
scroll to position [98, 0]
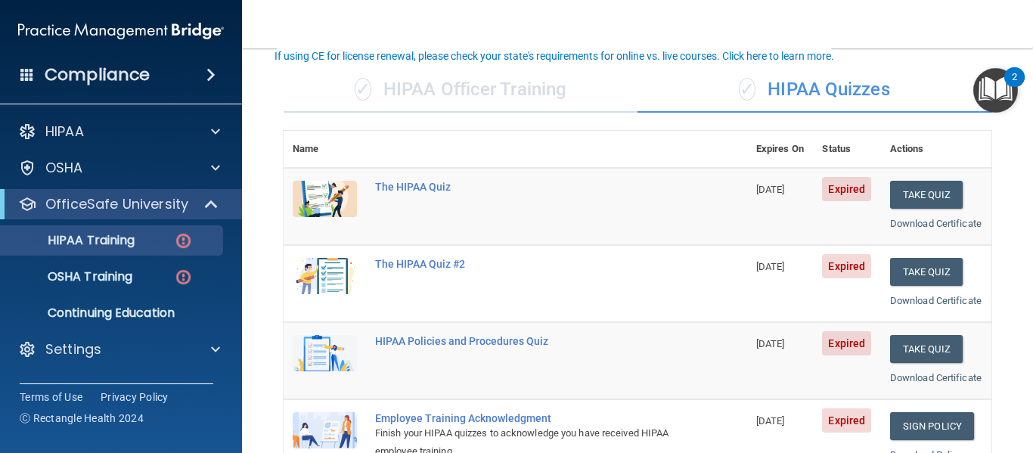
click at [393, 98] on div "✓ HIPAA Officer Training" at bounding box center [461, 89] width 354 height 45
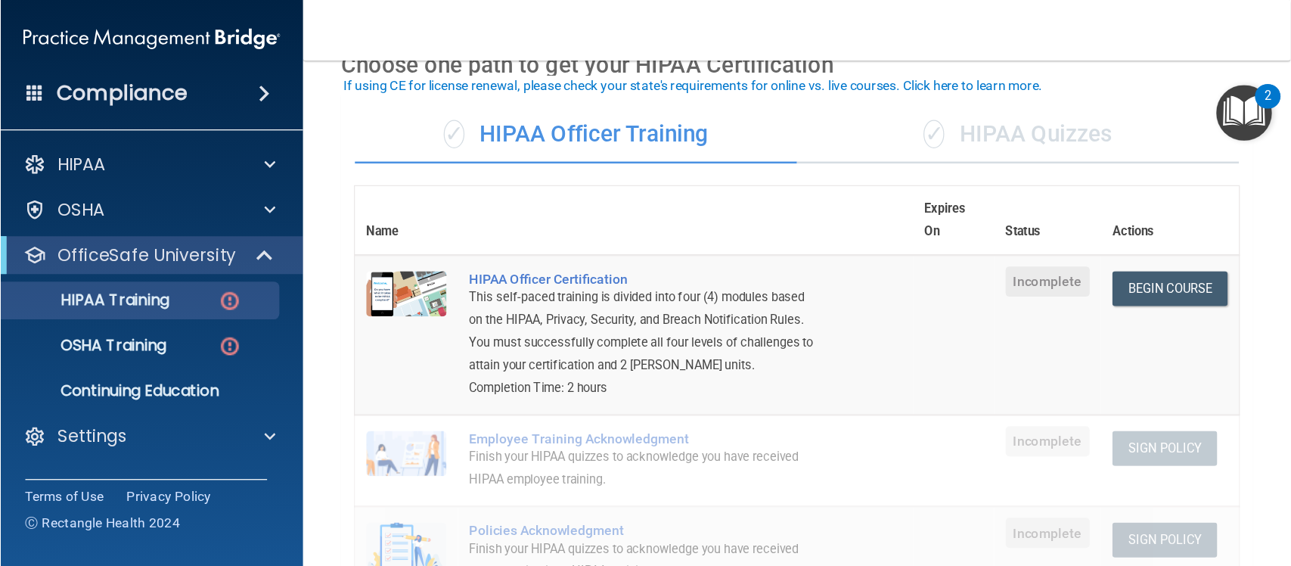
scroll to position [94, 0]
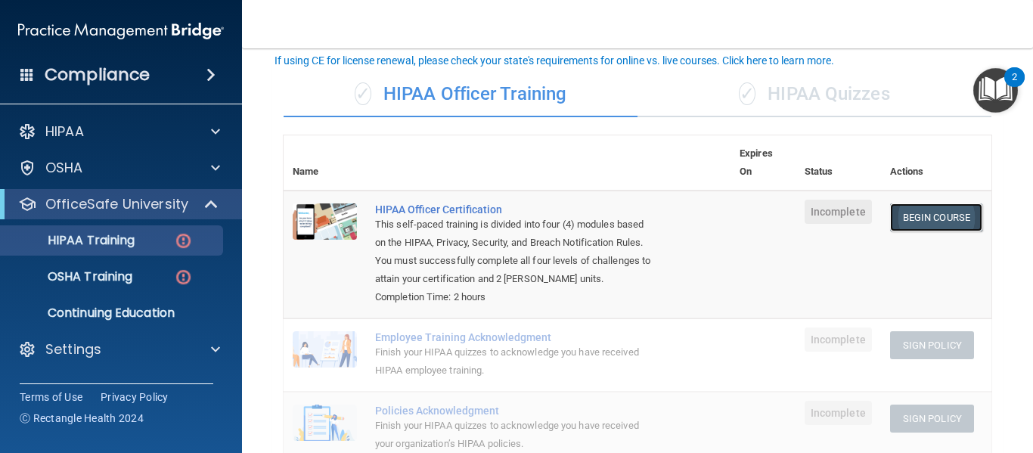
click at [930, 219] on link "Begin Course" at bounding box center [936, 217] width 92 height 28
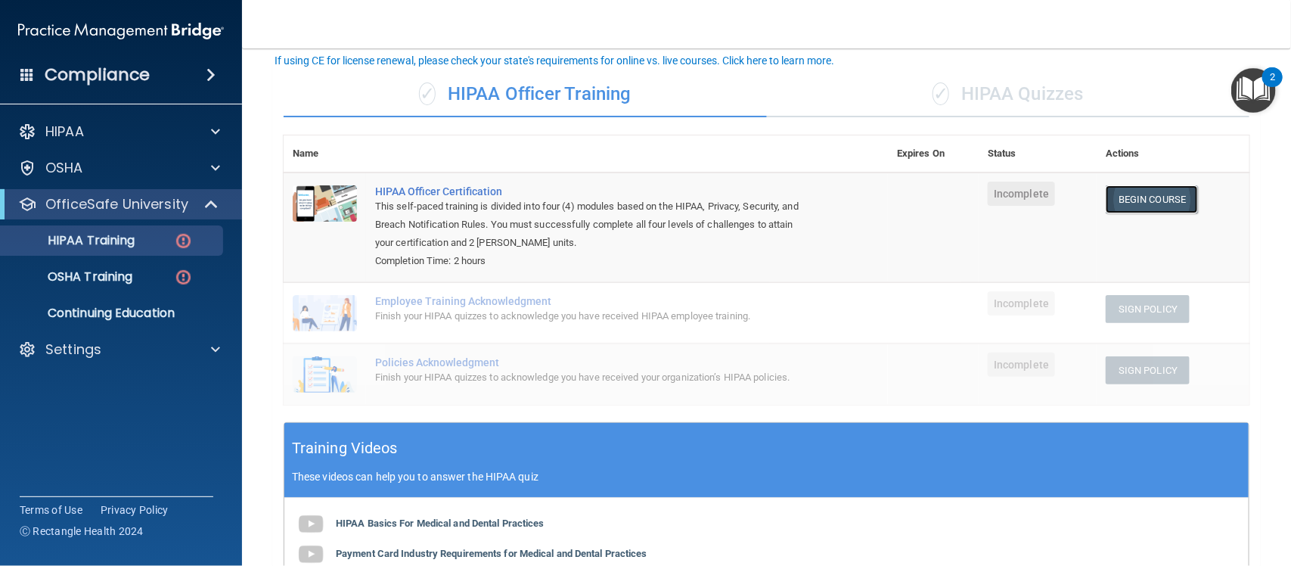
scroll to position [93, 0]
click at [878, 222] on td "HIPAA Officer Certification This self-paced training is divided into four (4) m…" at bounding box center [627, 228] width 522 height 110
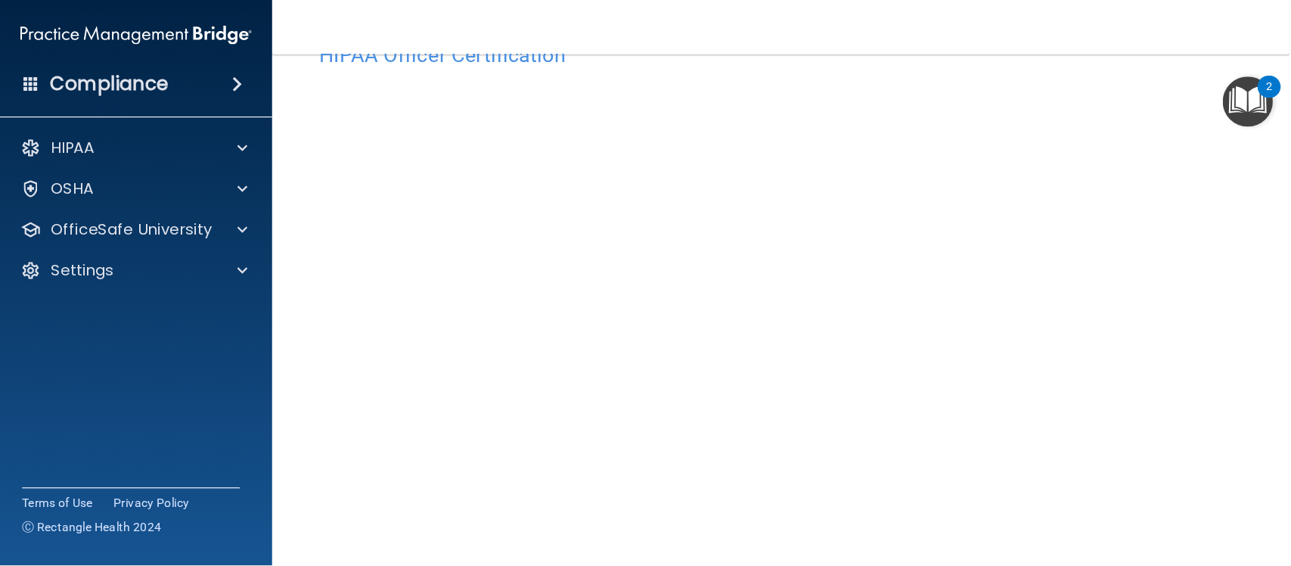
scroll to position [49, 0]
